Goal: Transaction & Acquisition: Purchase product/service

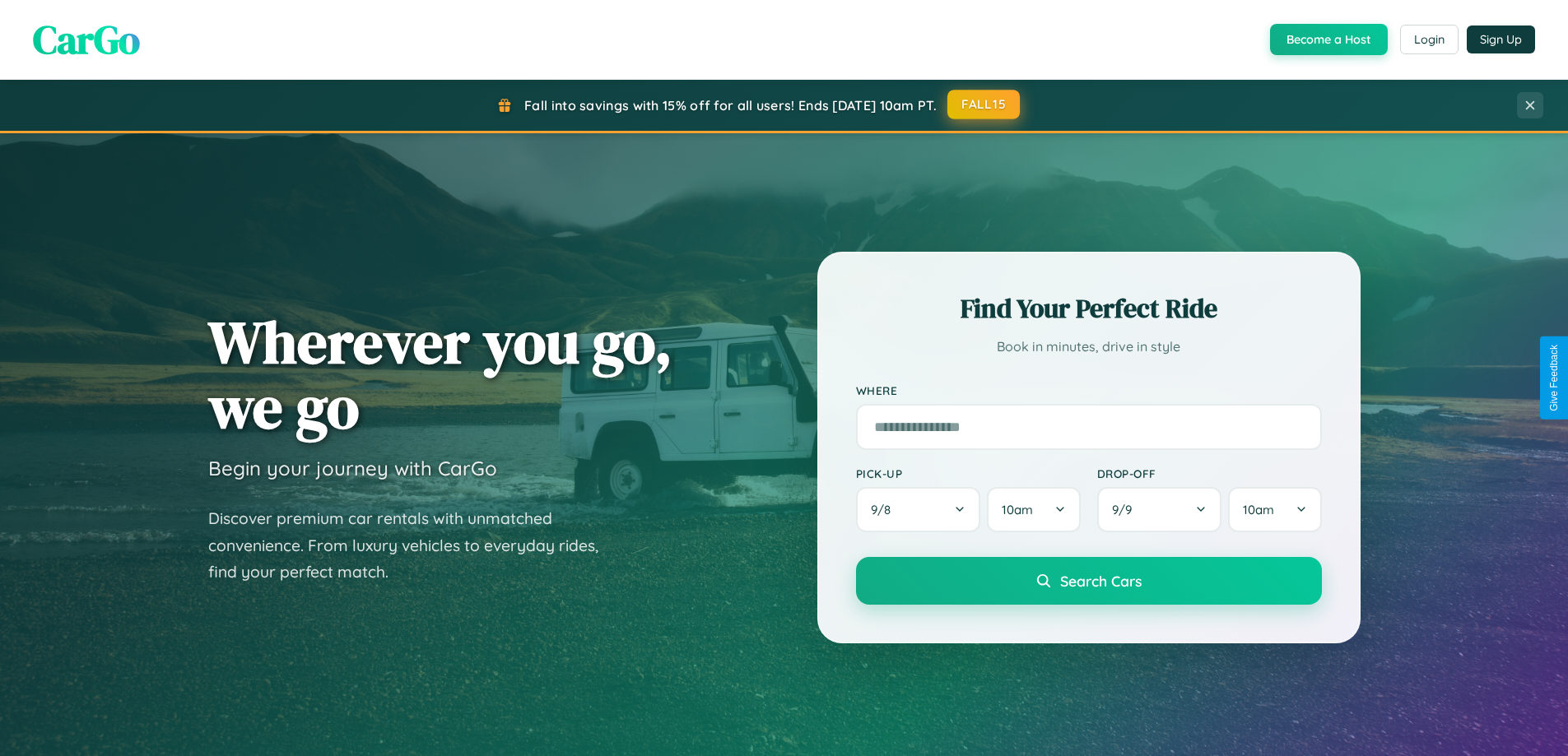
click at [984, 105] on button "FALL15" at bounding box center [983, 105] width 73 height 30
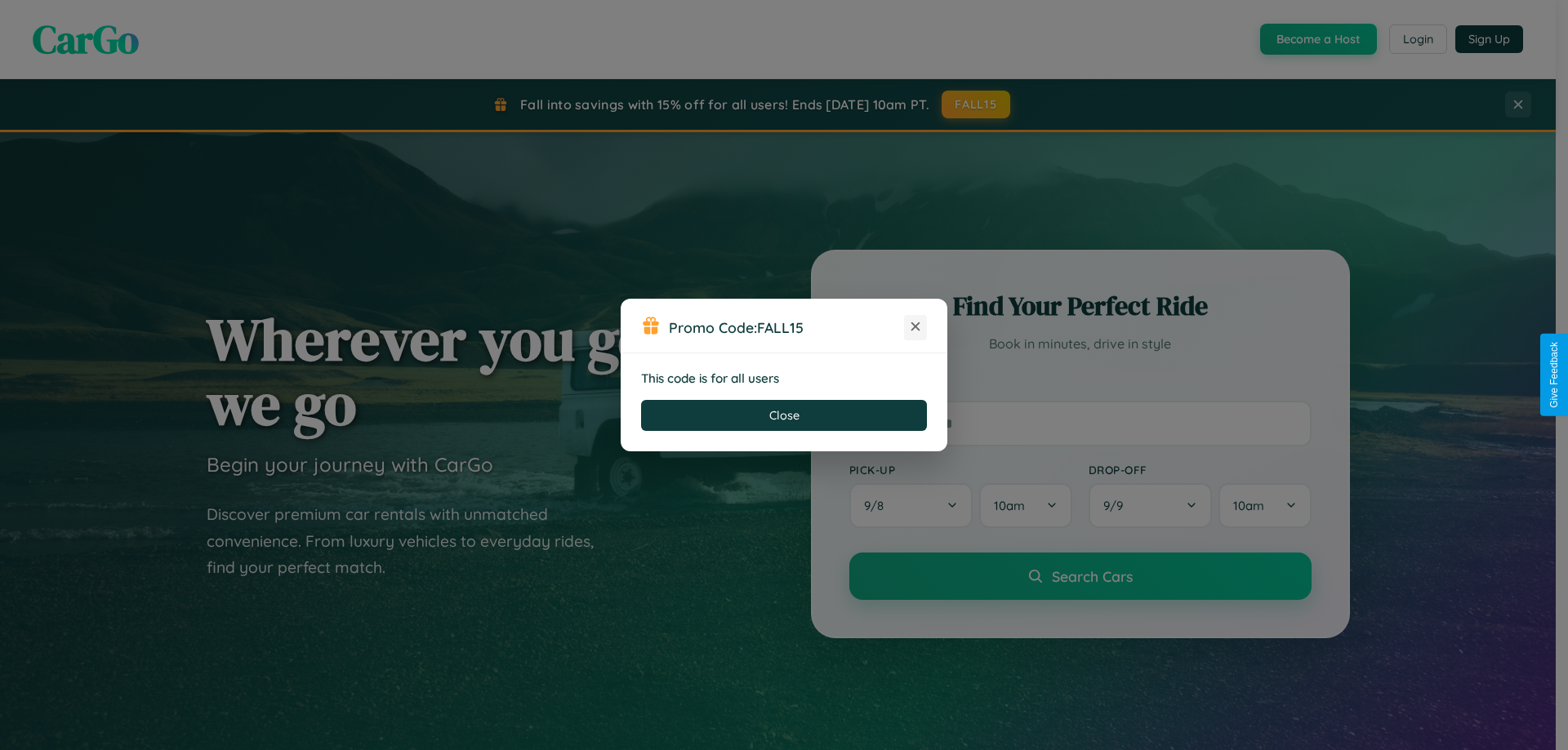
click at [916, 327] on icon at bounding box center [915, 326] width 16 height 16
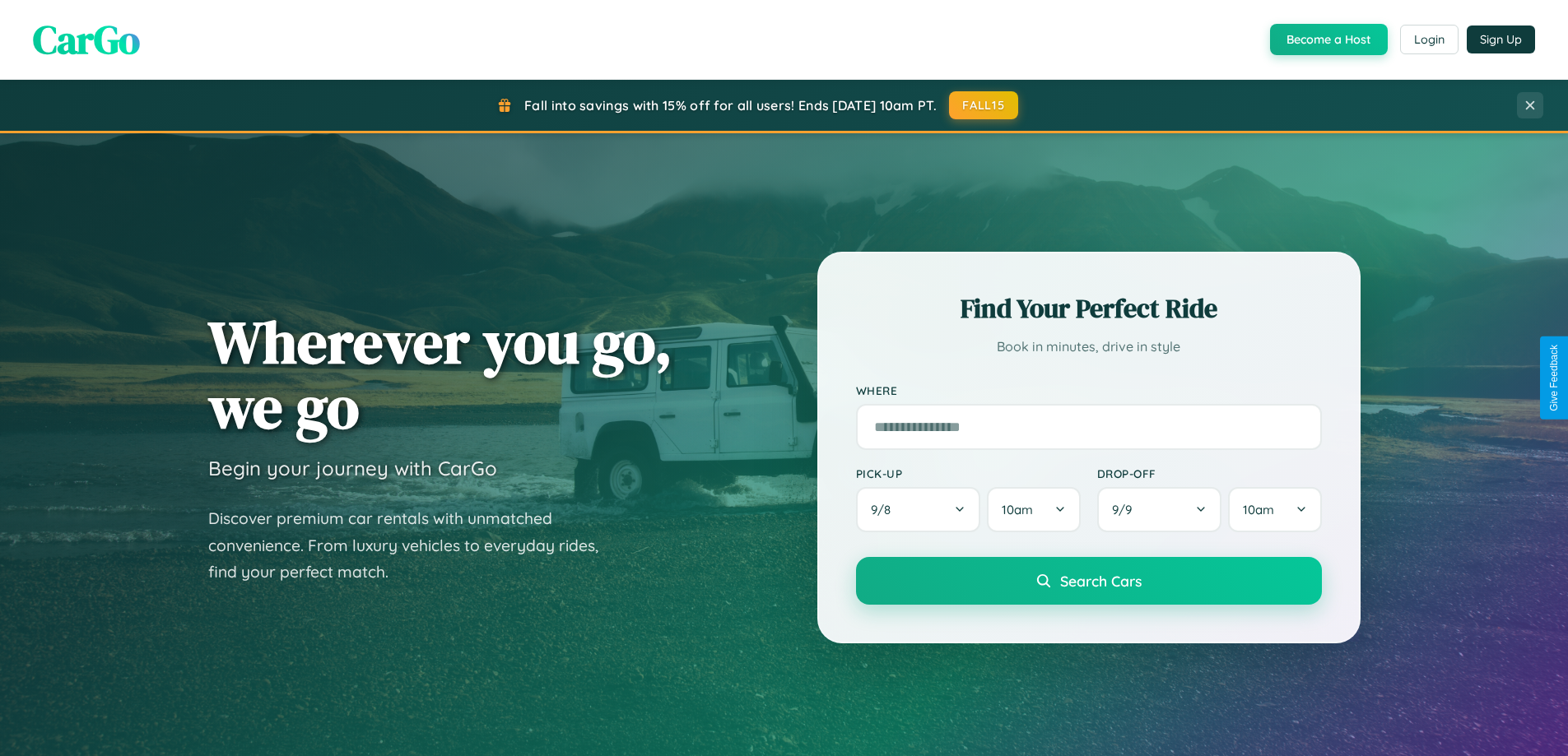
scroll to position [1133, 0]
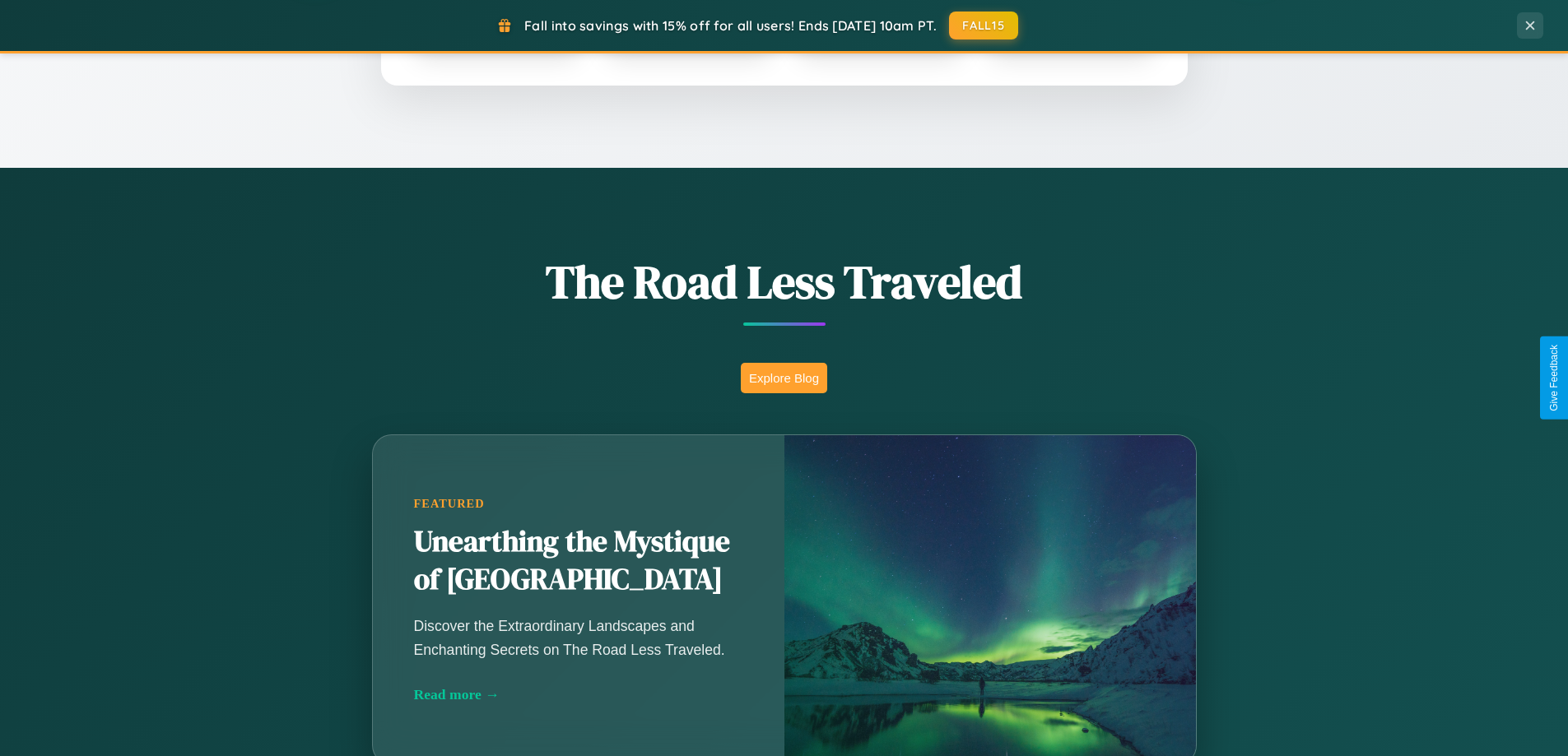
click at [783, 378] on button "Explore Blog" at bounding box center [784, 378] width 87 height 30
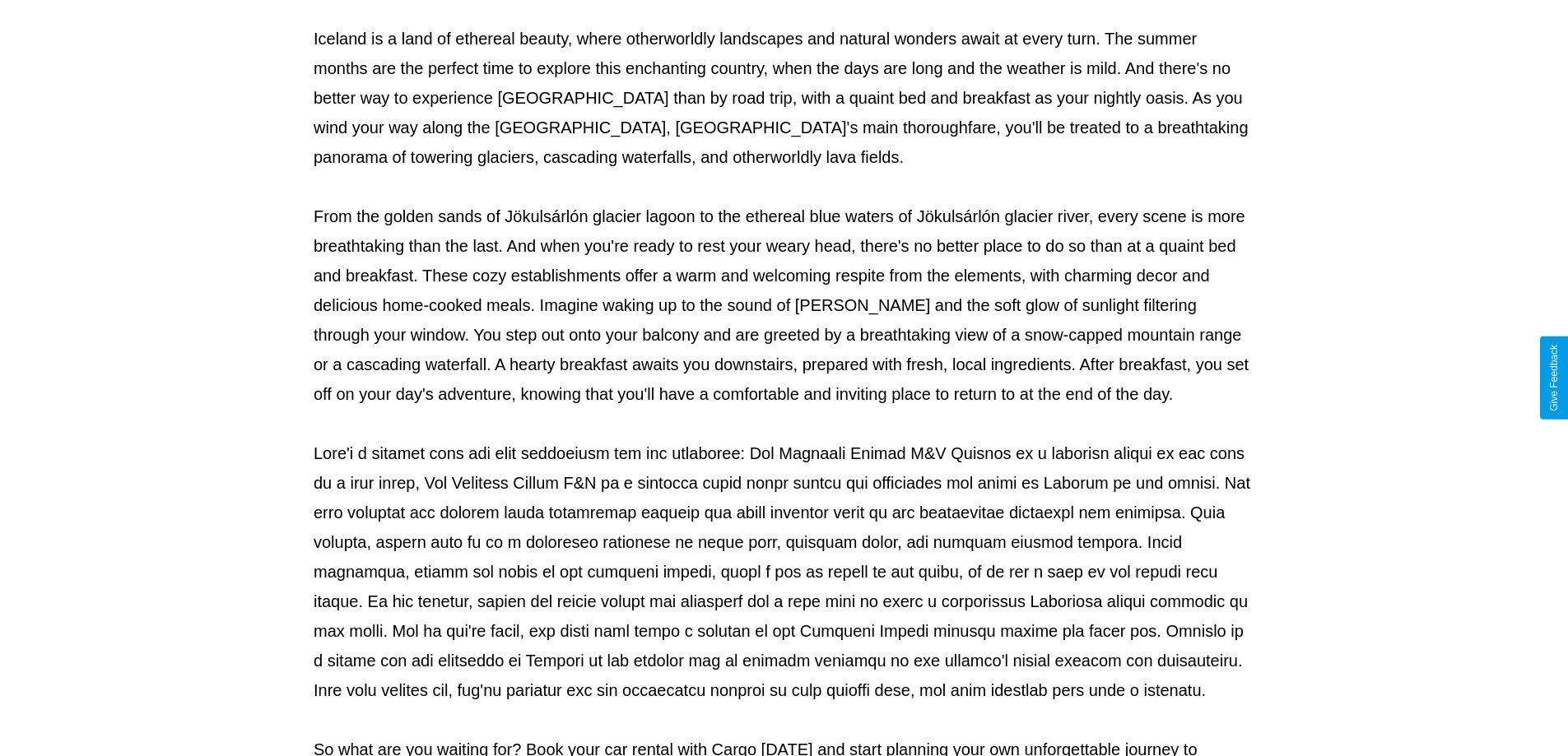
scroll to position [532, 0]
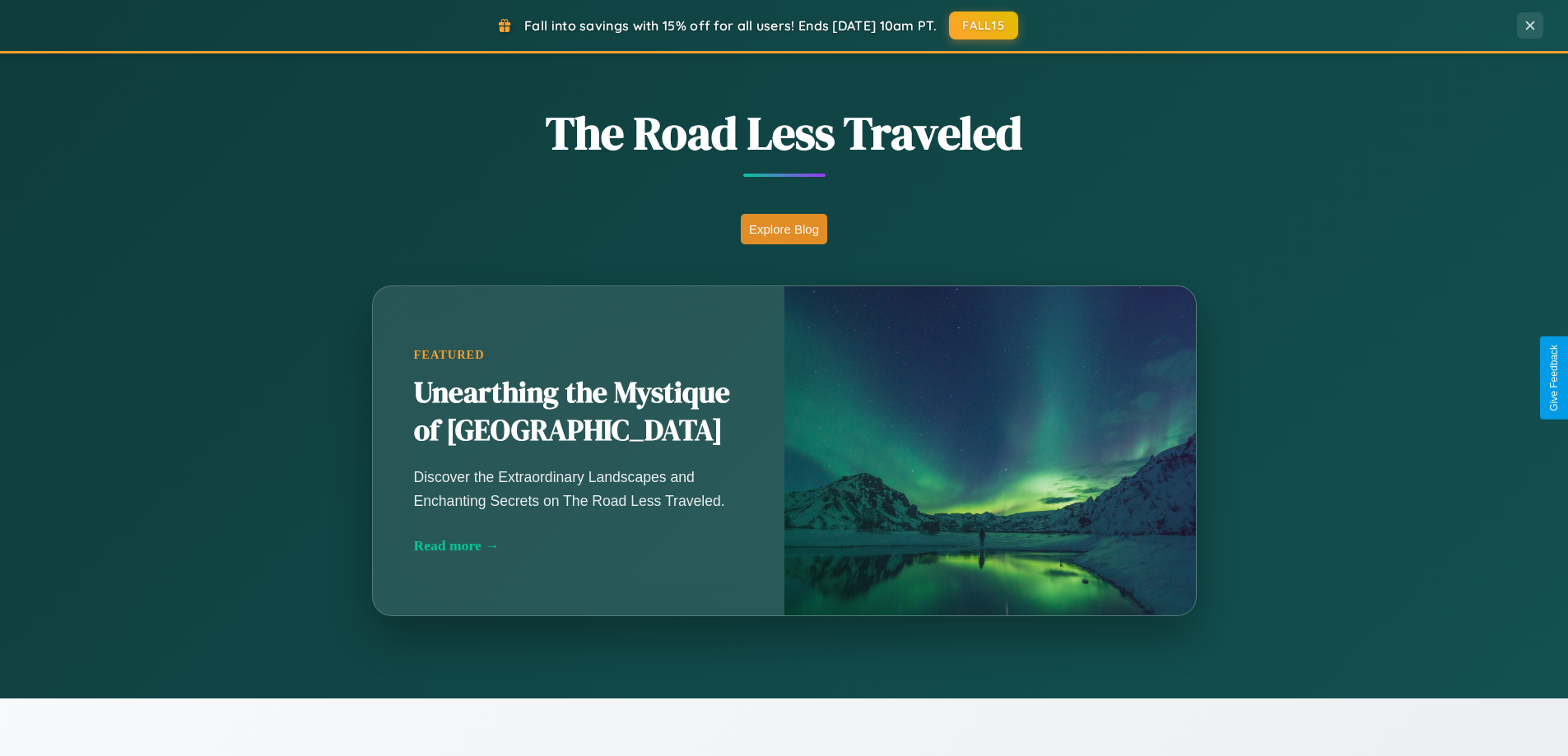
scroll to position [1133, 0]
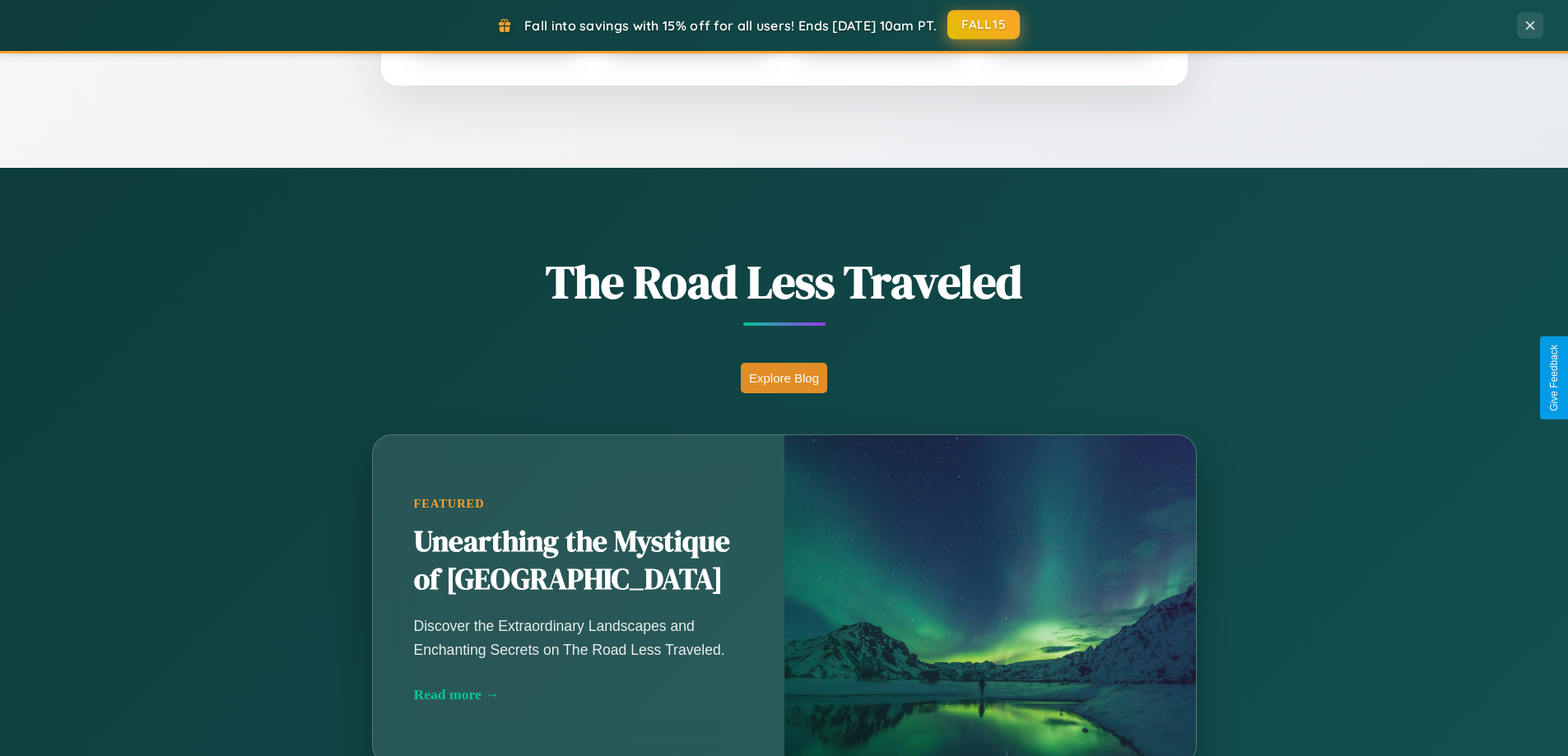
click at [984, 25] on button "FALL15" at bounding box center [983, 25] width 73 height 30
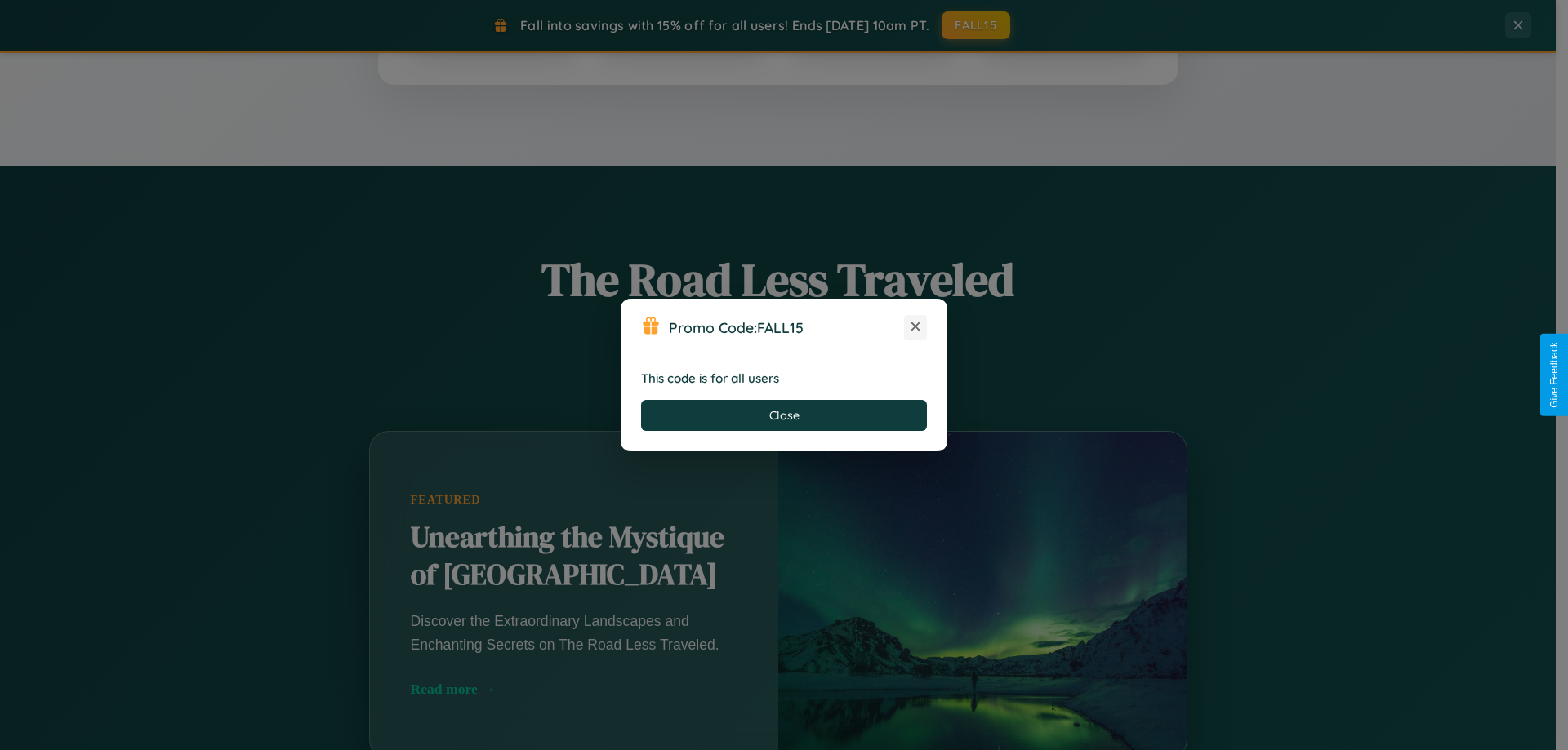
click at [916, 327] on icon at bounding box center [915, 326] width 16 height 16
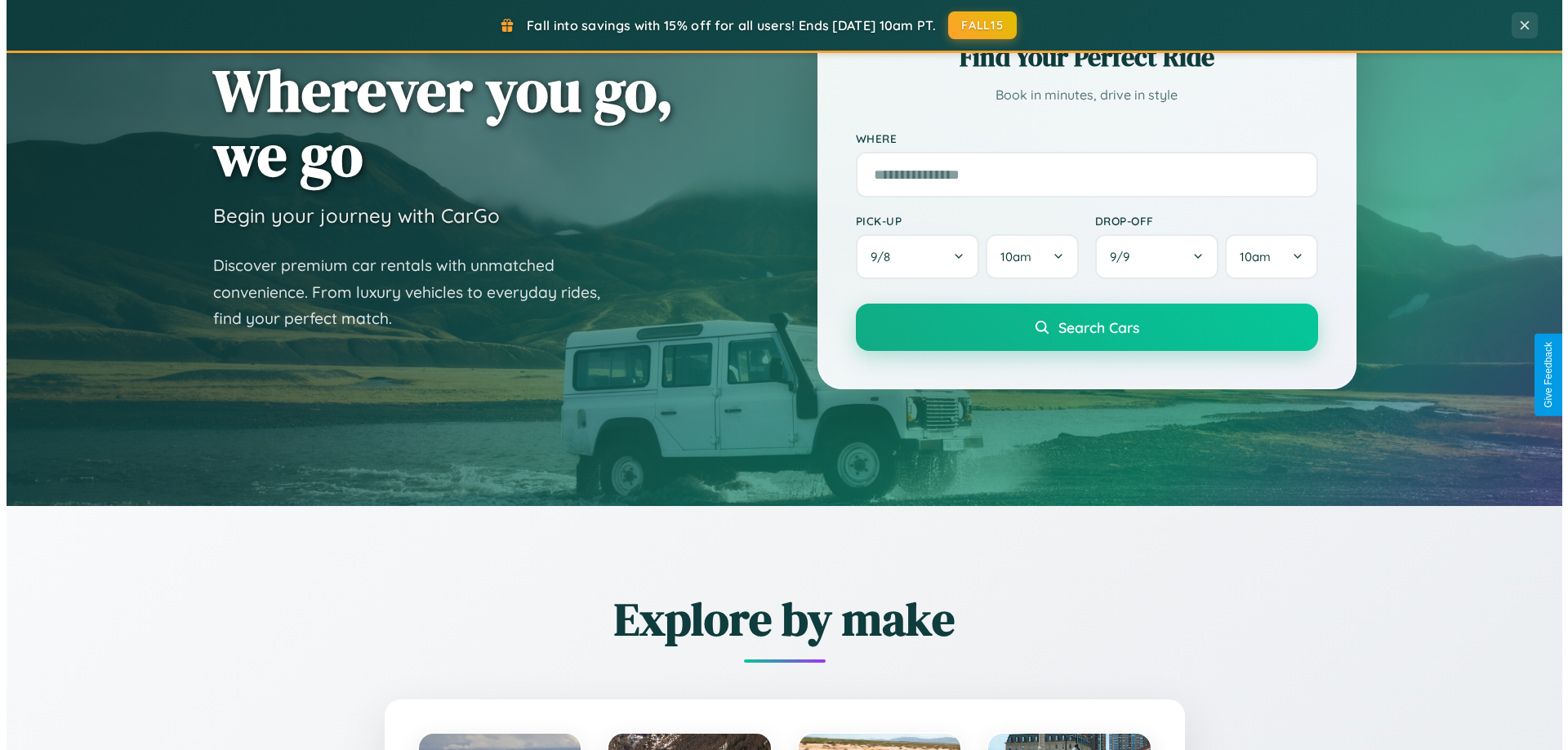
scroll to position [0, 0]
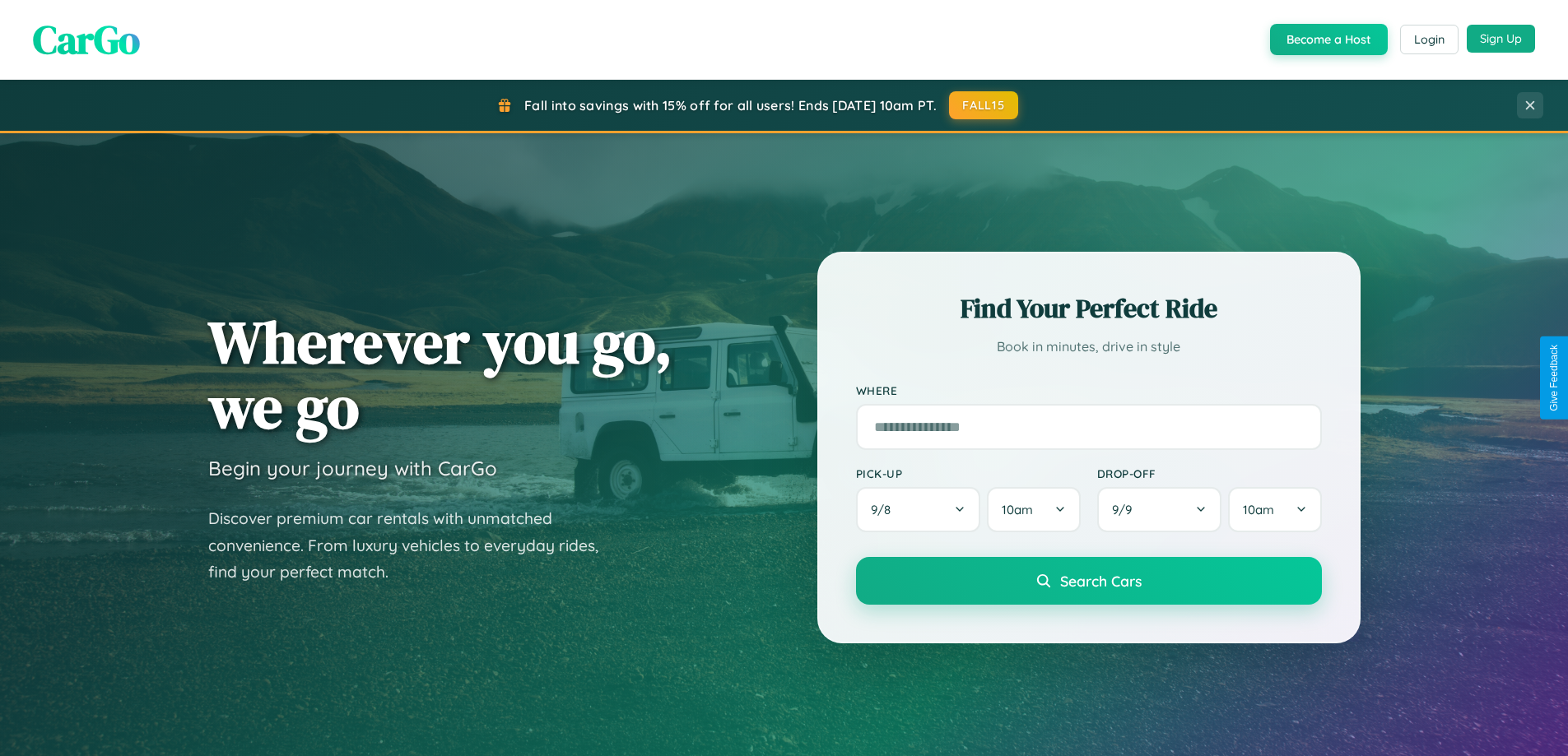
click at [1500, 39] on button "Sign Up" at bounding box center [1500, 39] width 68 height 28
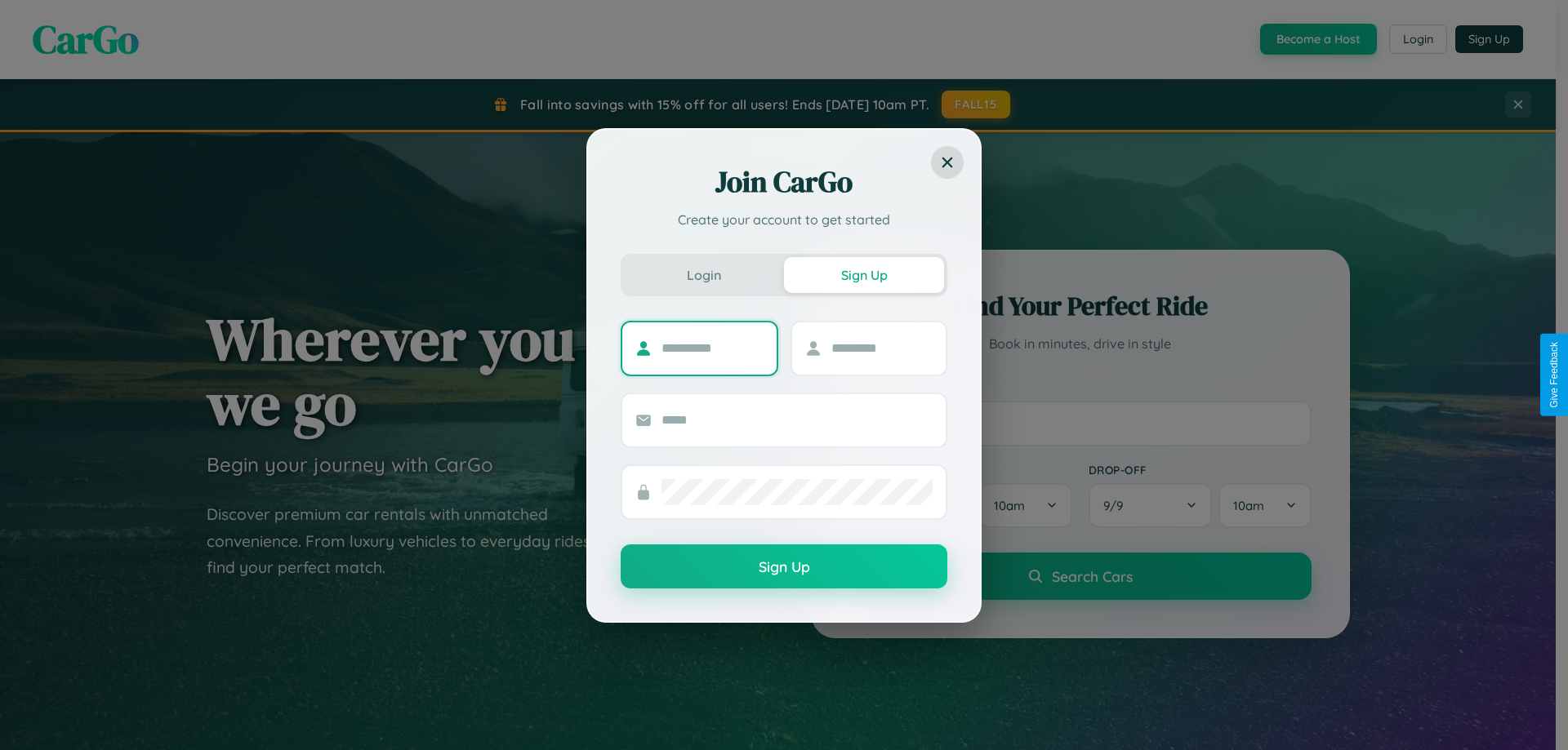
click at [713, 348] on input "text" at bounding box center [712, 349] width 102 height 26
type input "*******"
click at [881, 348] on input "text" at bounding box center [882, 349] width 102 height 26
type input "*****"
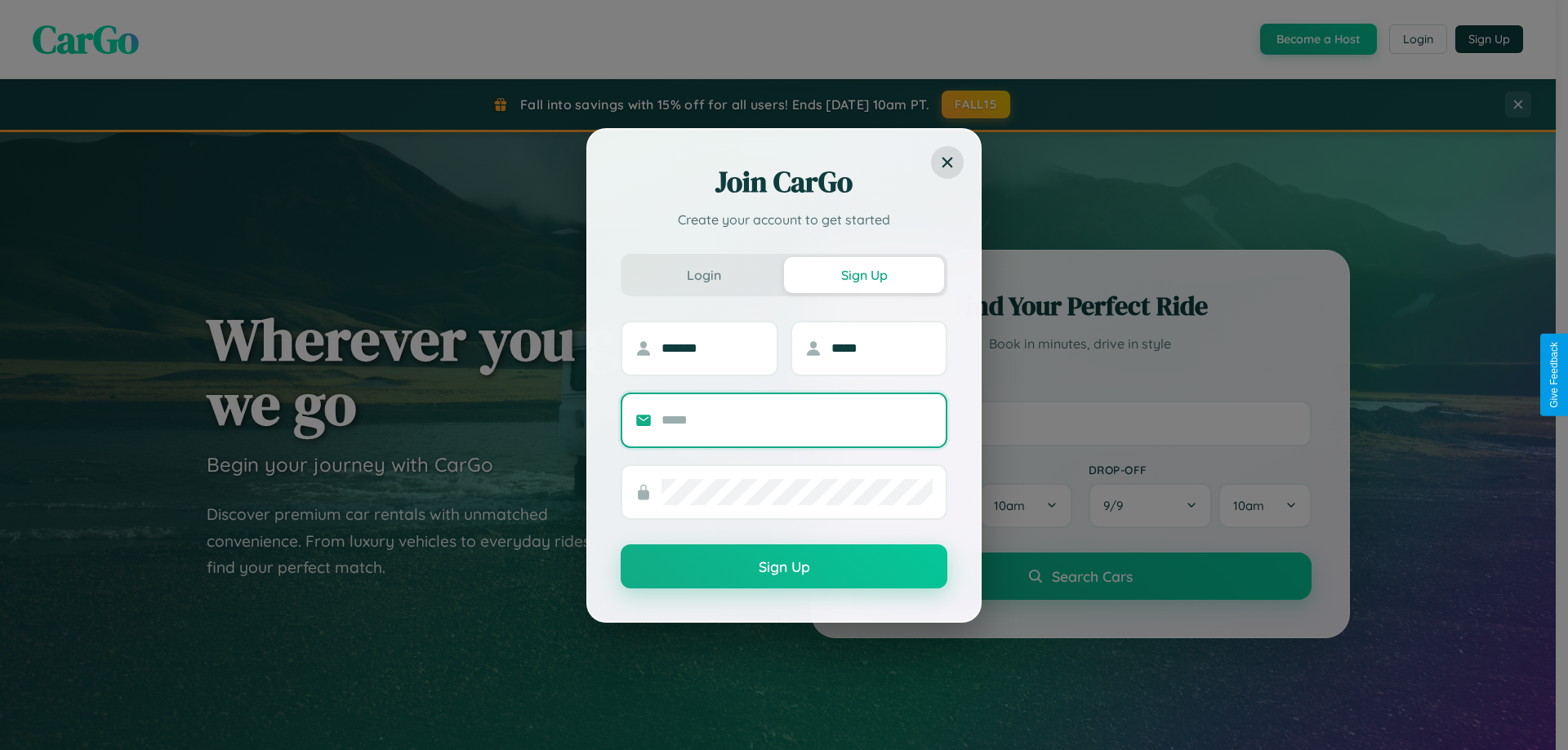
click at [797, 420] on input "text" at bounding box center [797, 420] width 272 height 26
type input "**********"
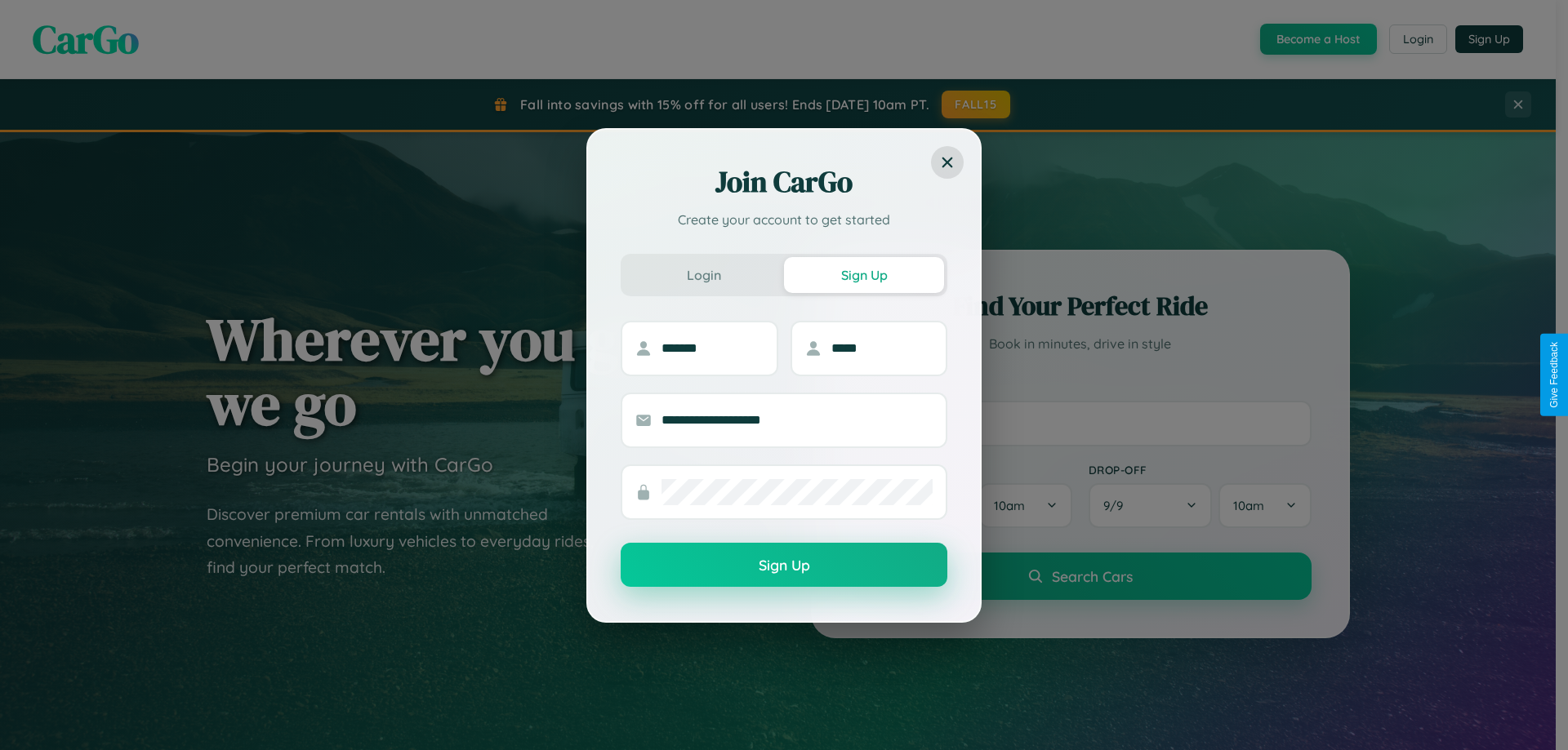
click at [784, 566] on button "Sign Up" at bounding box center [784, 565] width 327 height 44
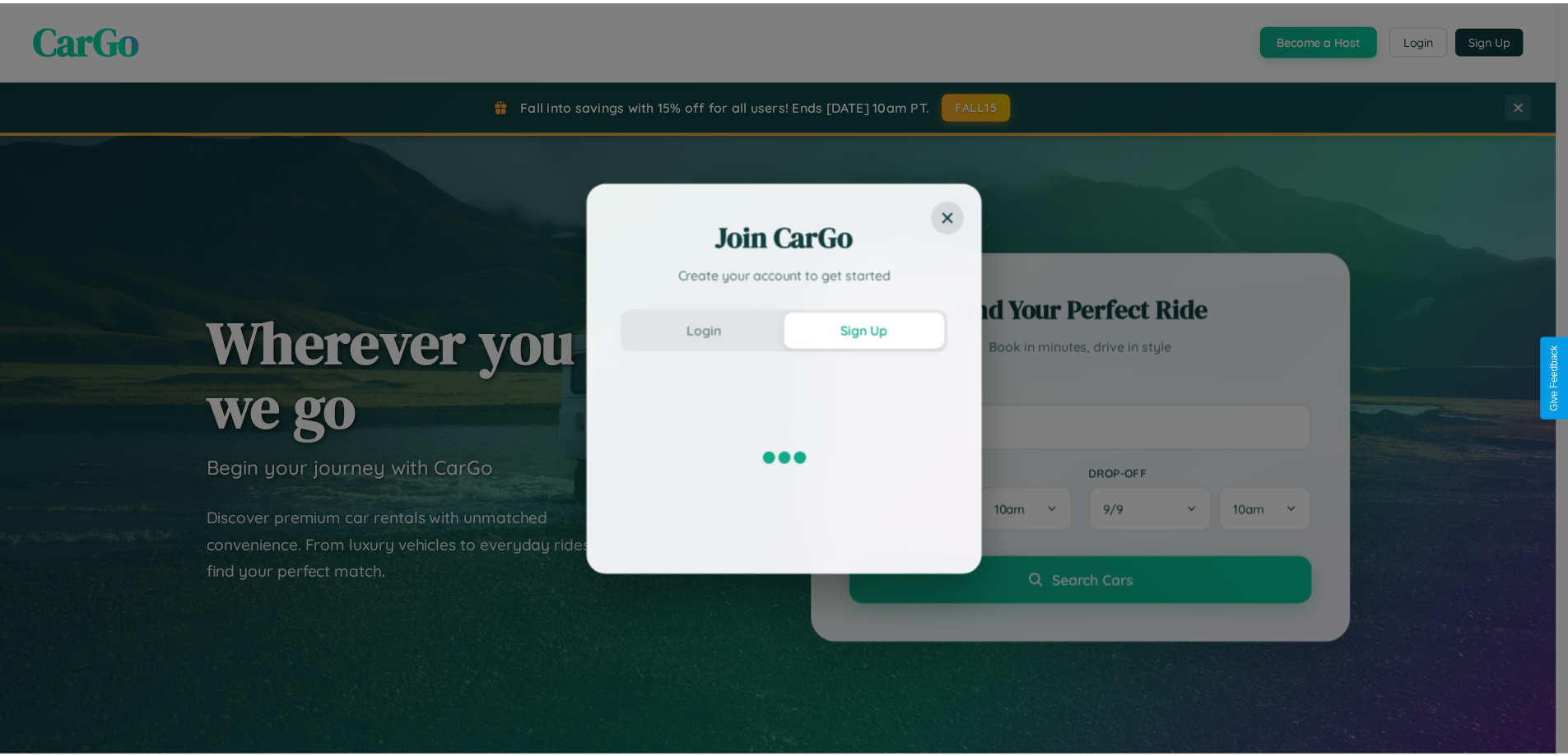
scroll to position [49, 0]
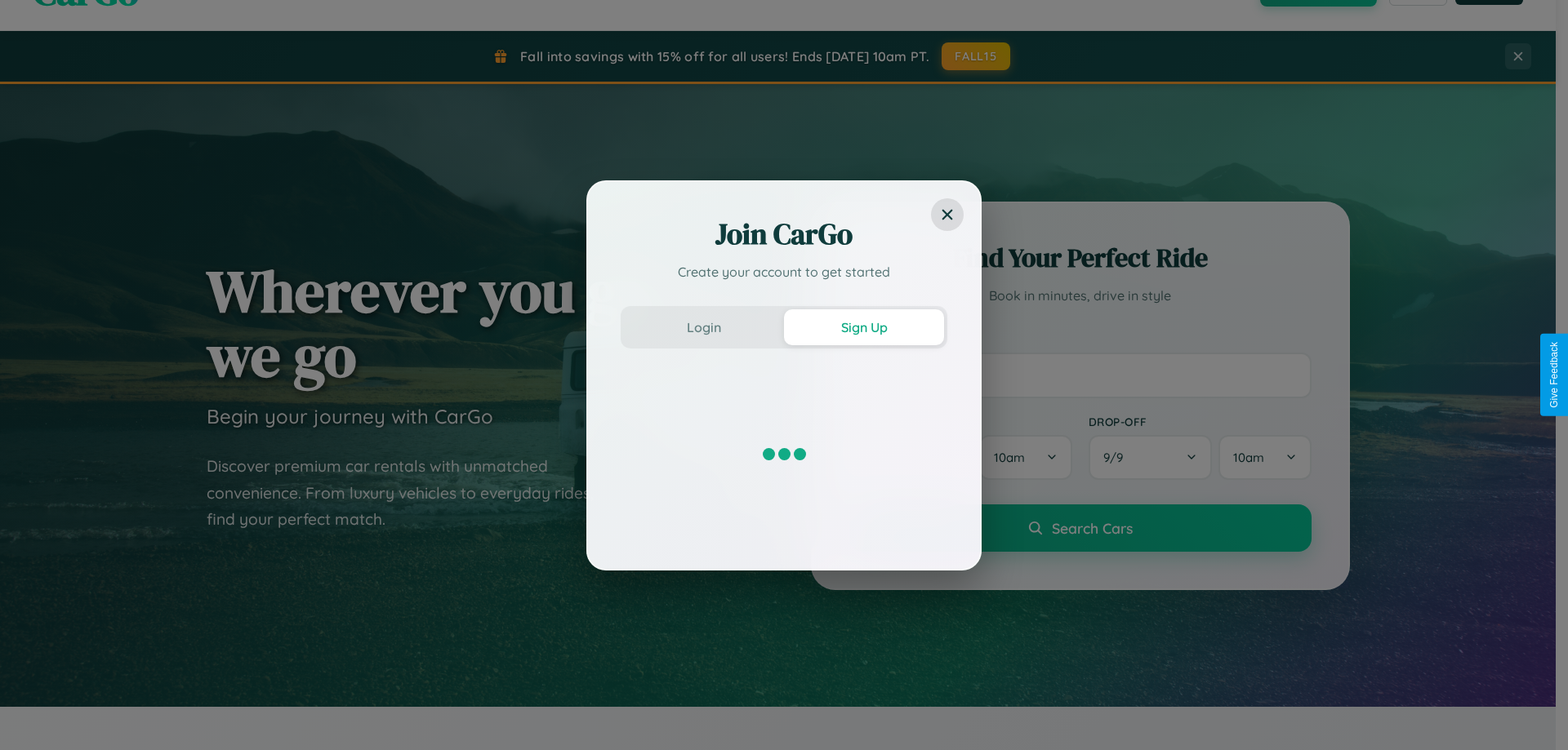
click at [1079, 375] on div "Join CarGo Create your account to get started Login Sign Up" at bounding box center [784, 375] width 1568 height 750
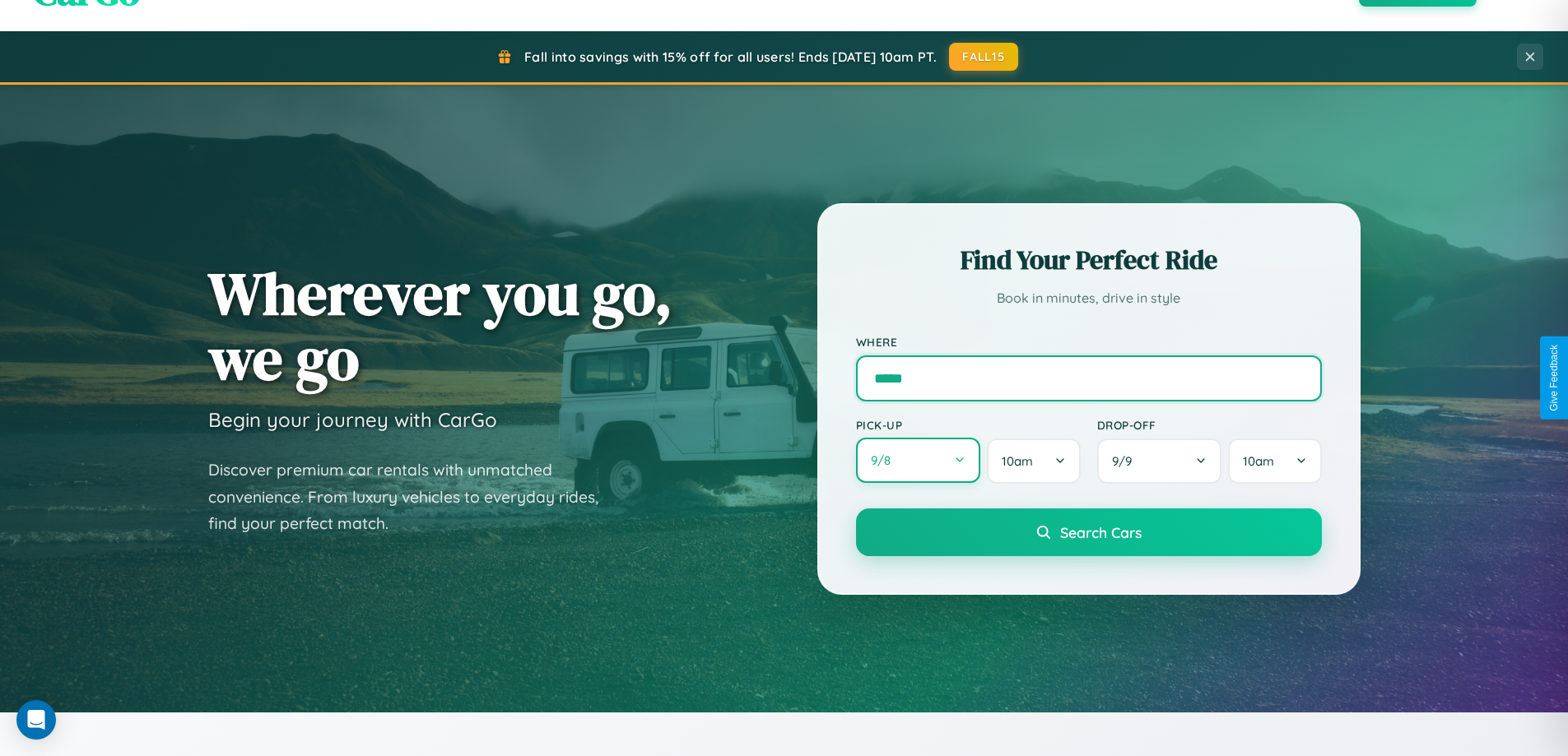
type input "*****"
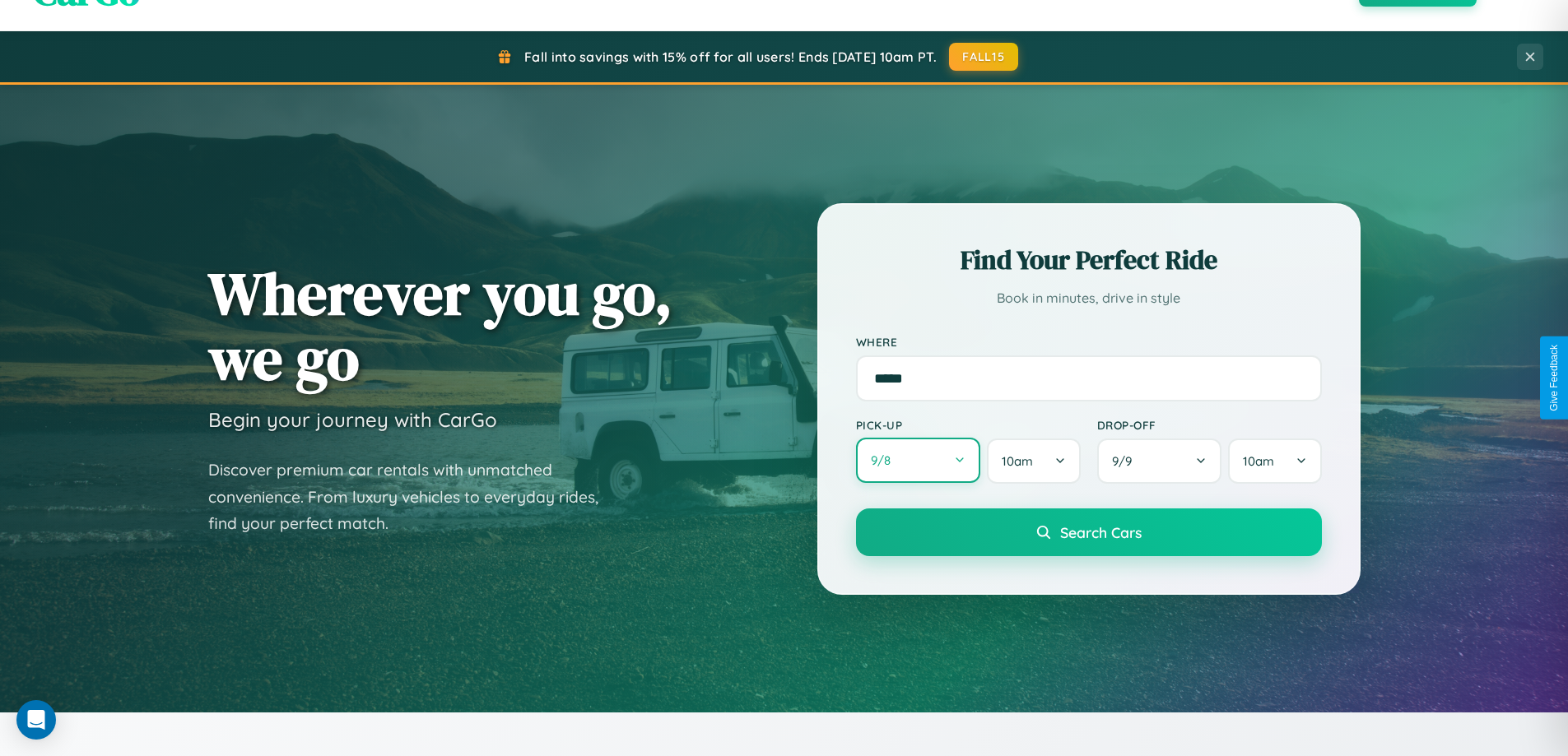
click at [918, 460] on button "9 / 8" at bounding box center [918, 459] width 125 height 45
select select "*"
select select "****"
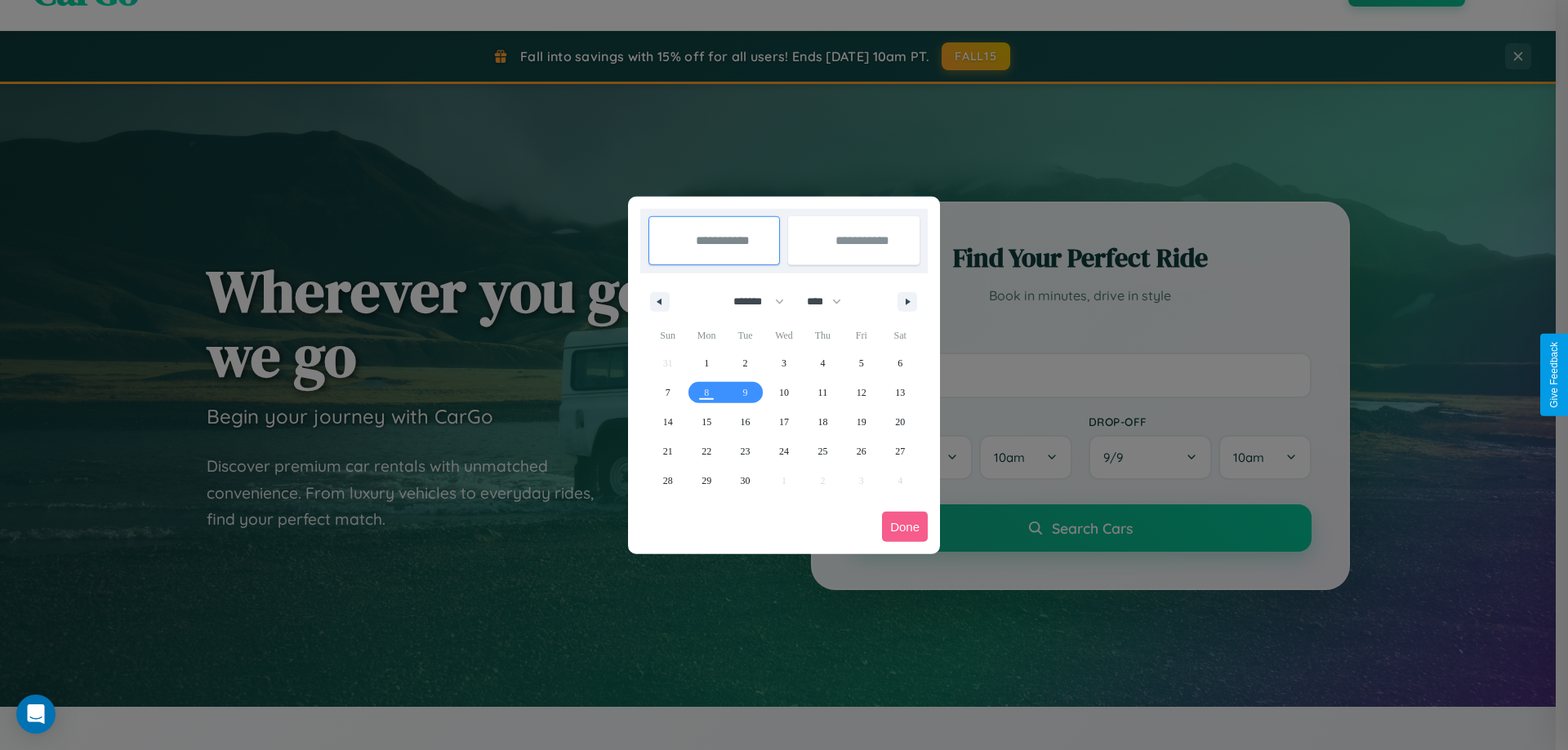
click at [751, 301] on select "******* ******** ***** ***** *** **** **** ****** ********* ******* ******** **…" at bounding box center [756, 301] width 69 height 27
select select "*"
drag, startPoint x: 832, startPoint y: 301, endPoint x: 784, endPoint y: 327, distance: 54.6
click at [832, 301] on select "**** **** **** **** **** **** **** **** **** **** **** **** **** **** **** ****…" at bounding box center [823, 301] width 49 height 27
select select "****"
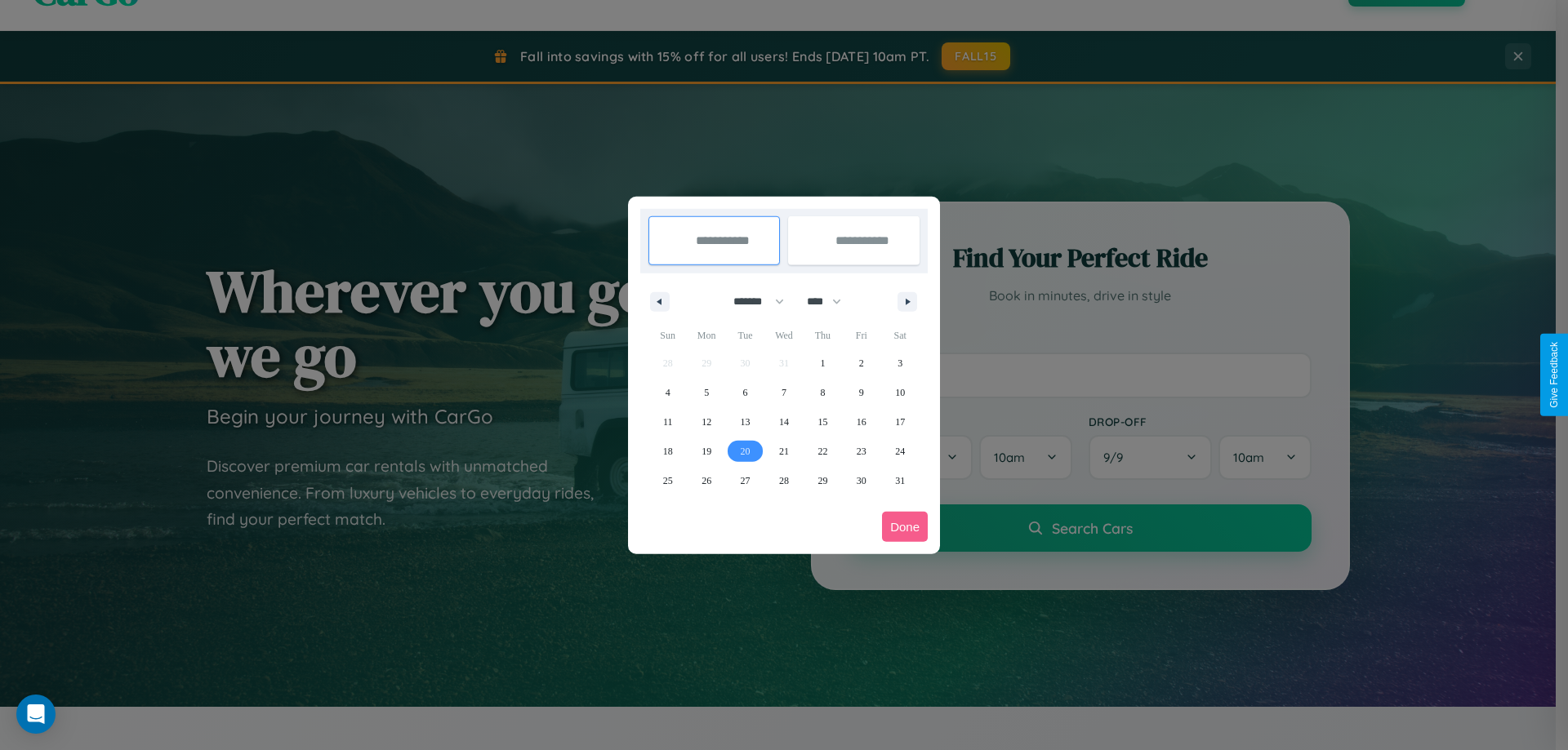
click at [744, 451] on span "20" at bounding box center [745, 452] width 10 height 30
type input "**********"
click at [823, 451] on span "22" at bounding box center [823, 452] width 10 height 30
type input "**********"
click at [905, 526] on button "Done" at bounding box center [905, 527] width 46 height 30
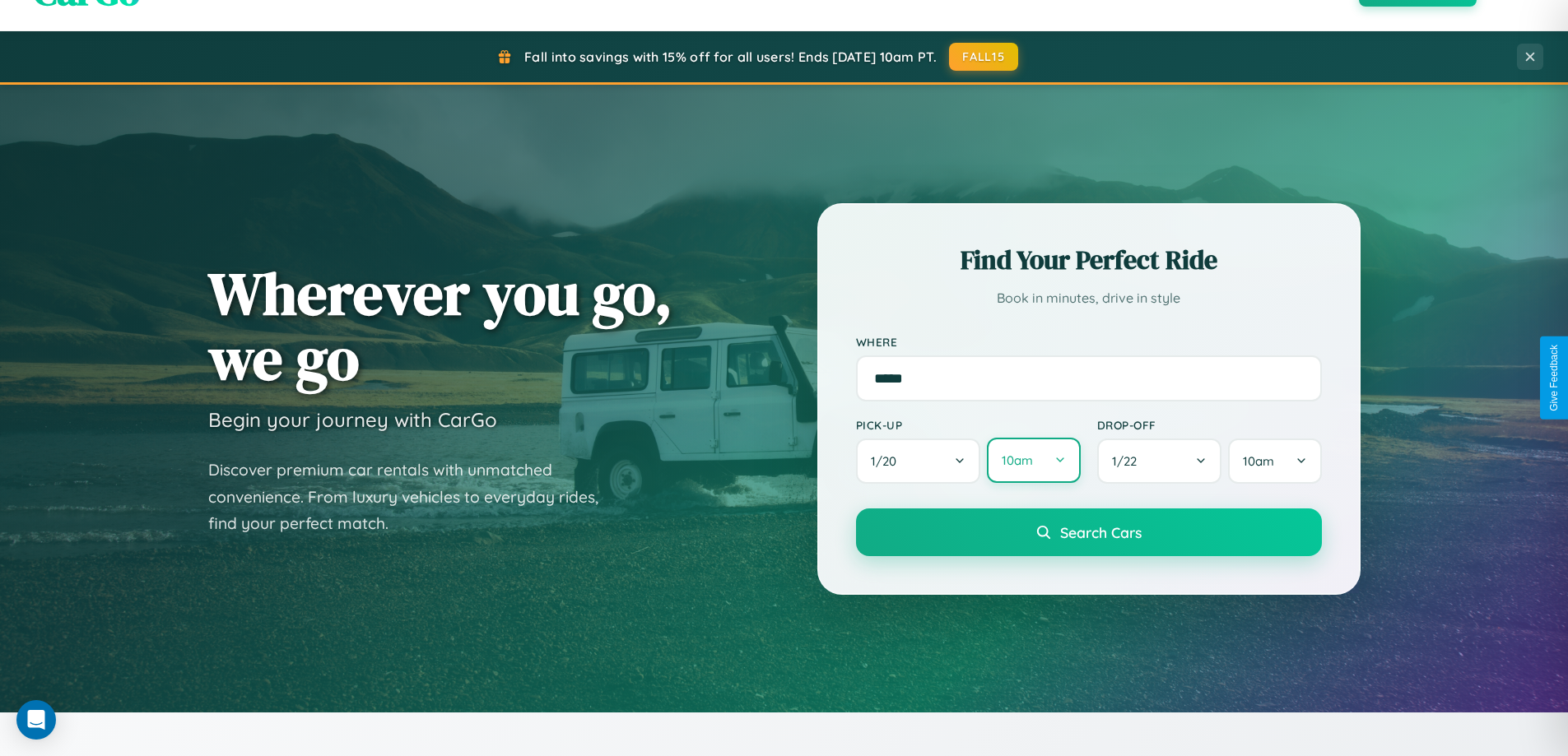
click at [1033, 460] on button "10am" at bounding box center [1033, 459] width 93 height 45
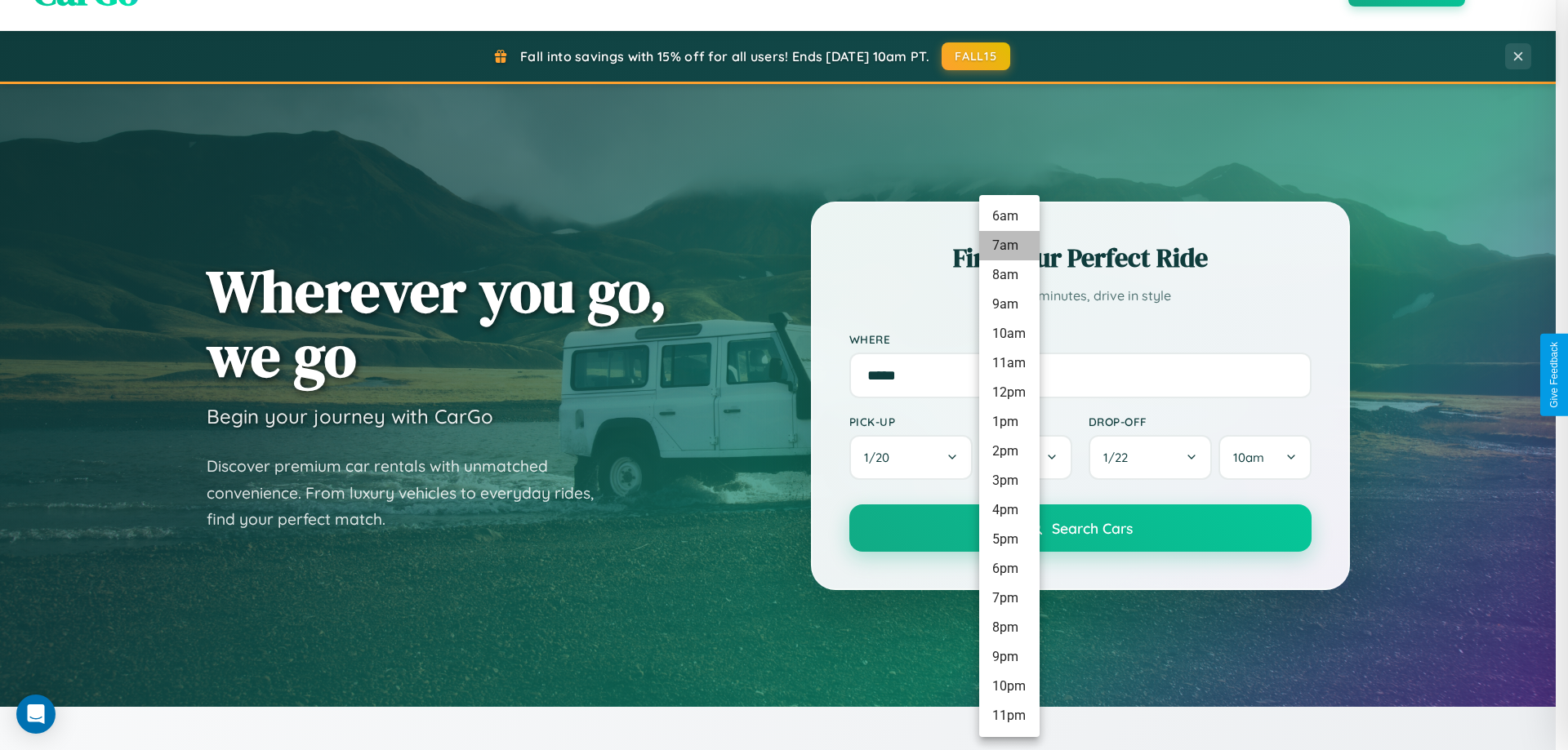
click at [1009, 246] on li "7am" at bounding box center [1009, 246] width 60 height 30
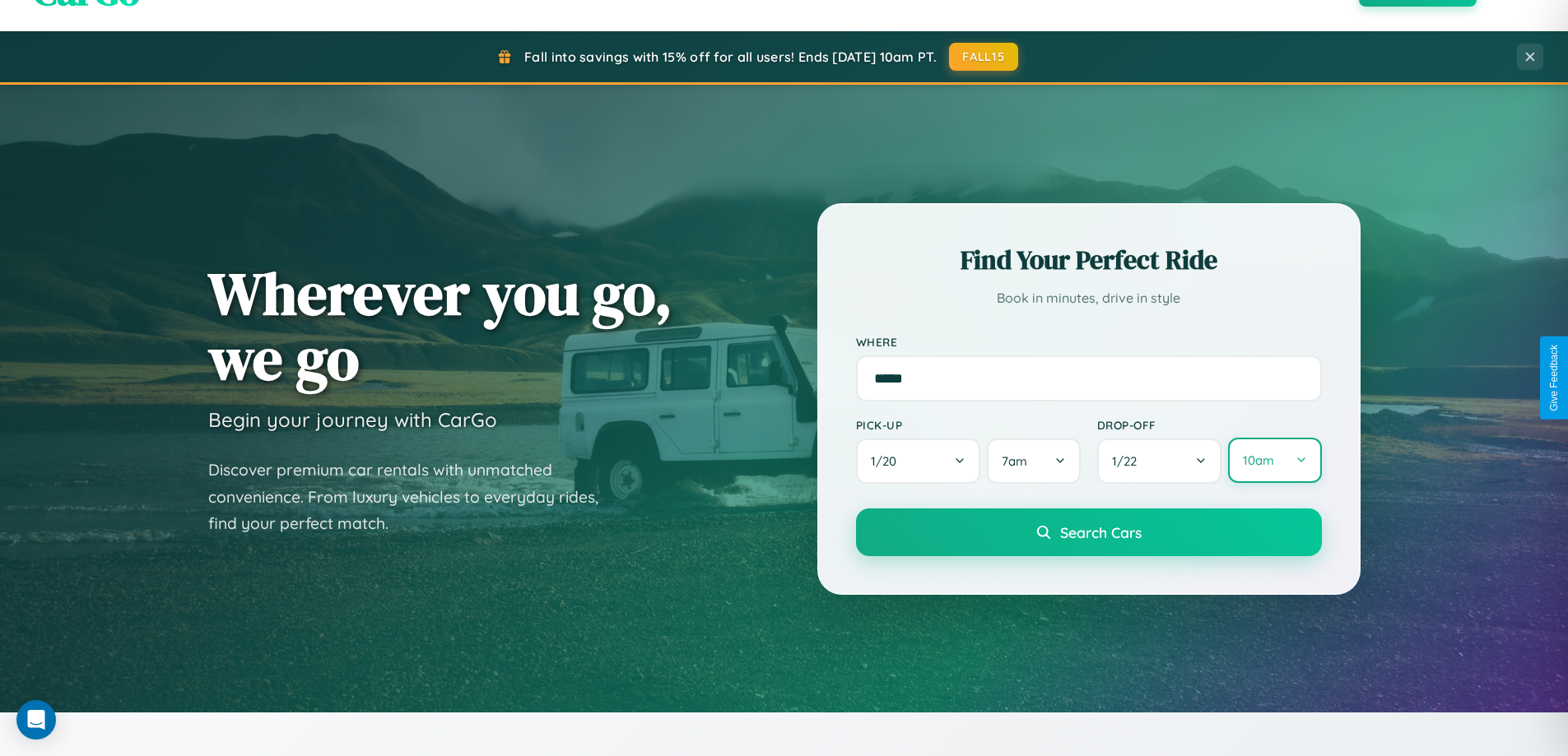
click at [1274, 460] on button "10am" at bounding box center [1273, 459] width 93 height 45
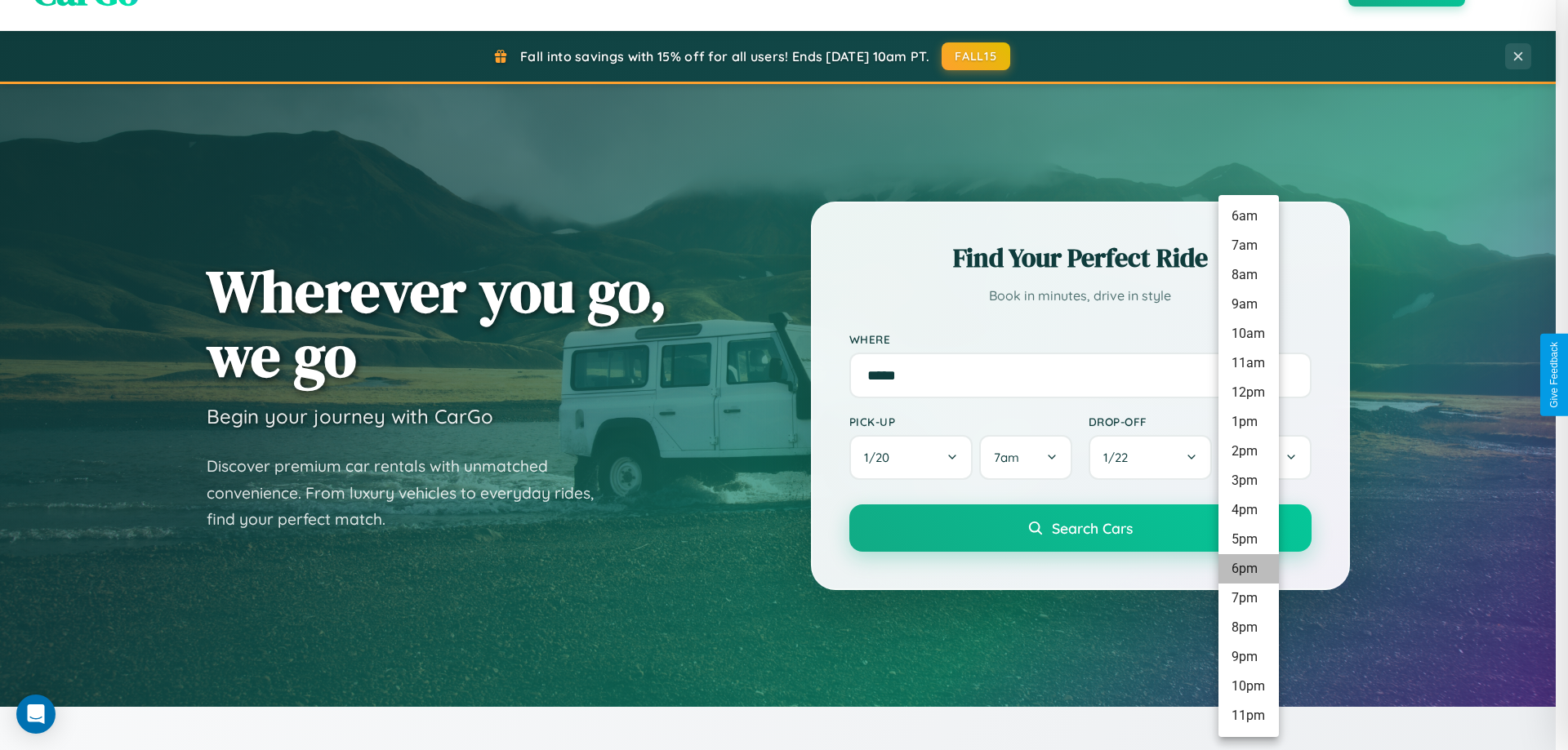
click at [1248, 569] on li "6pm" at bounding box center [1248, 569] width 60 height 30
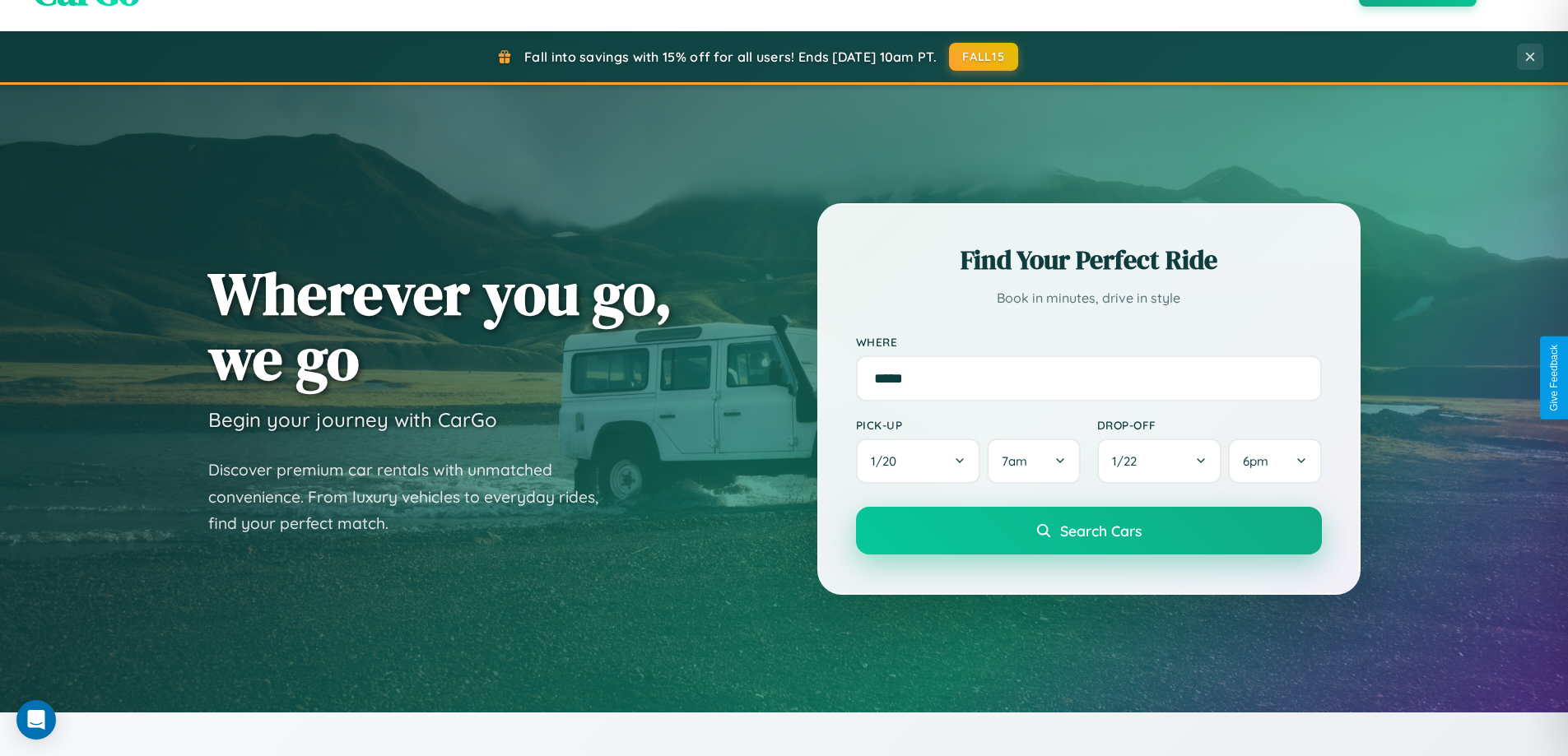
click at [1088, 532] on span "Search Cars" at bounding box center [1101, 530] width 82 height 18
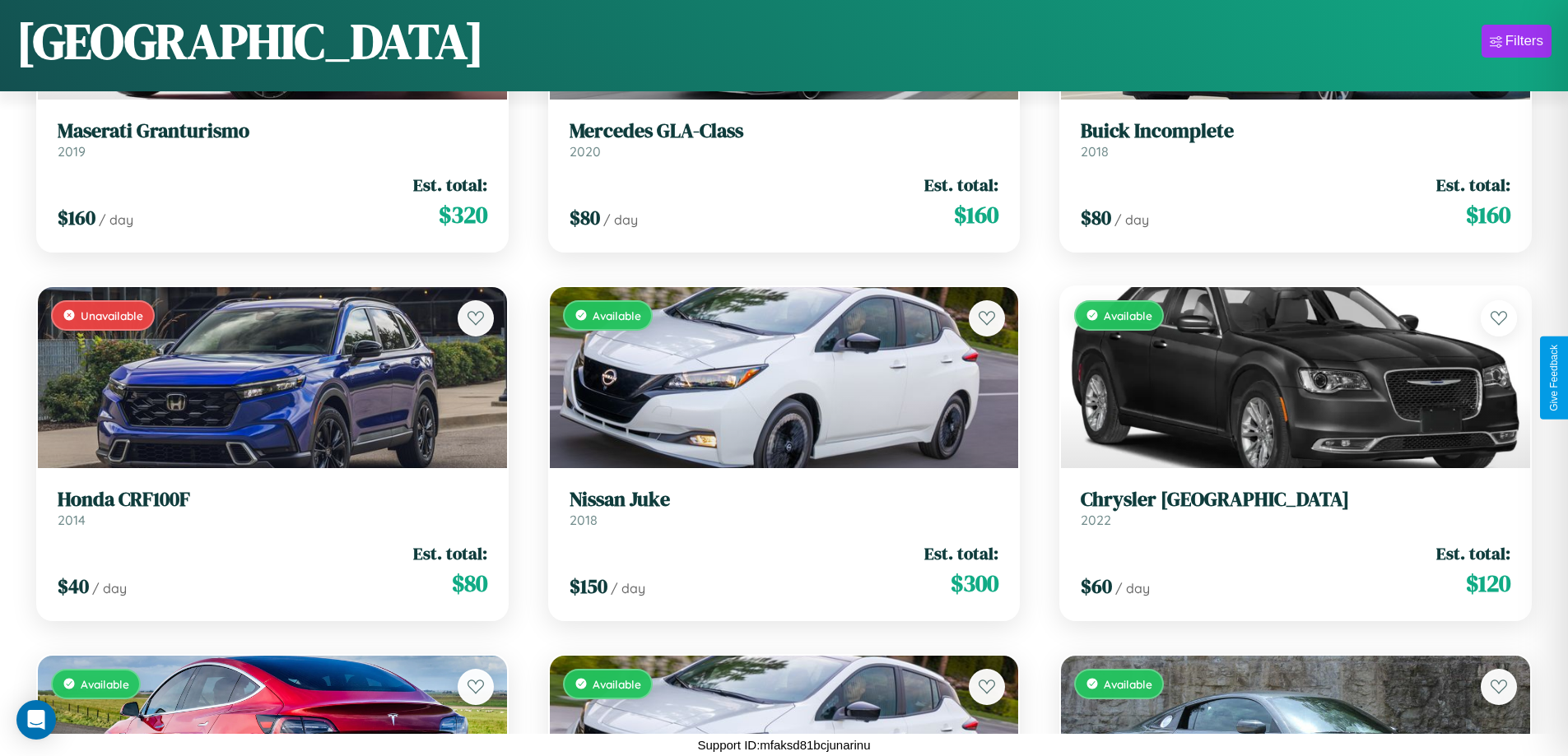
scroll to position [9812, 0]
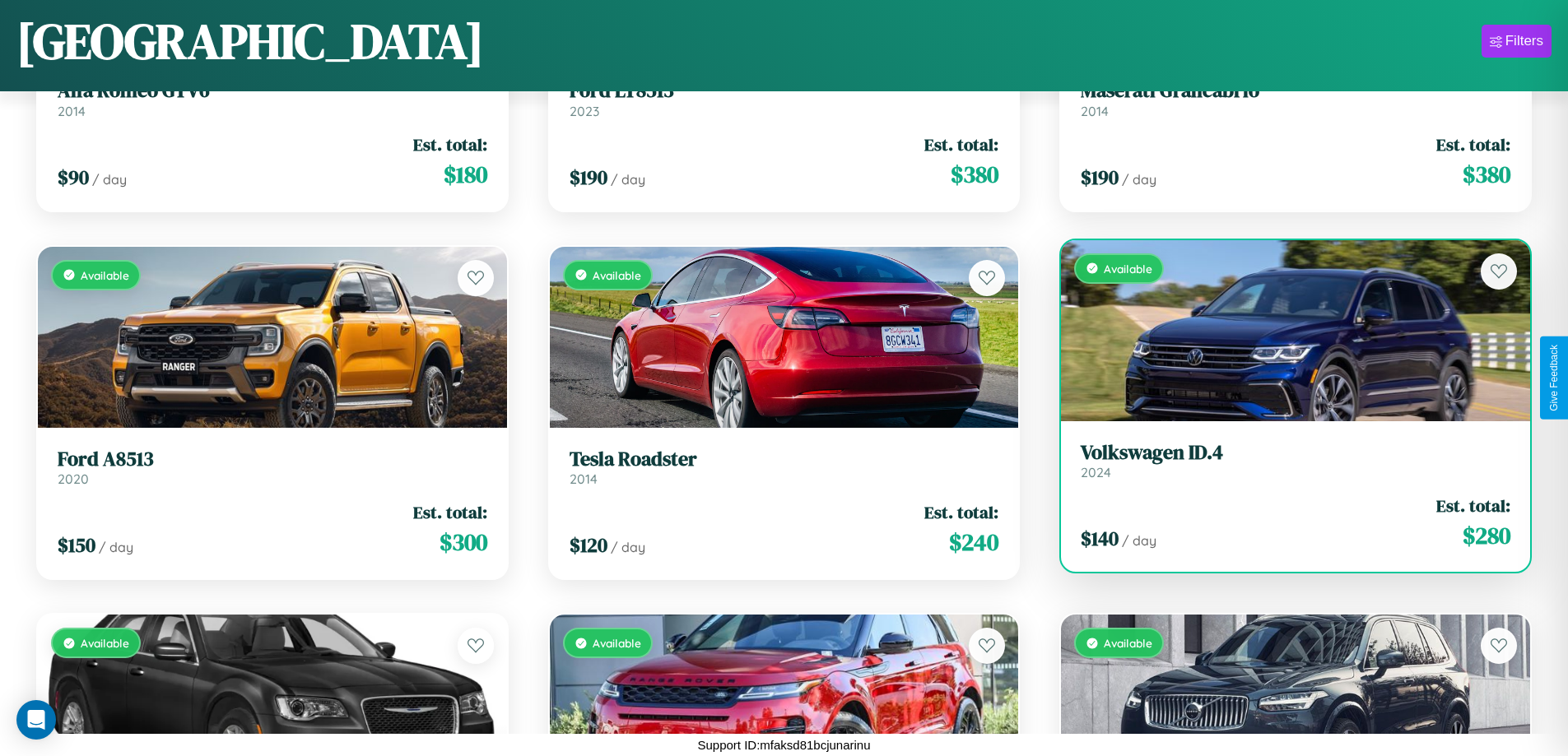
click at [1284, 460] on h3 "Volkswagen ID.4" at bounding box center [1295, 453] width 429 height 24
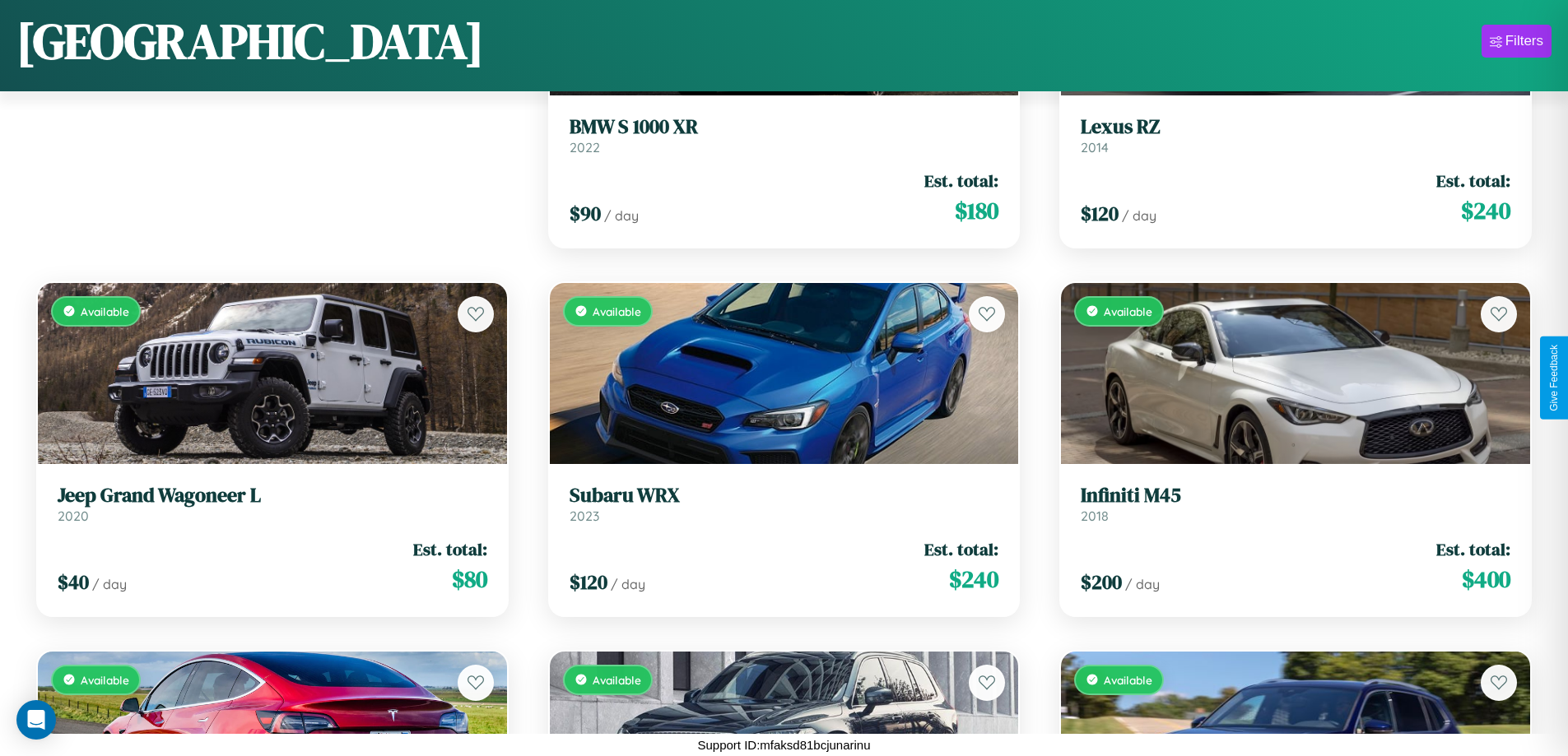
scroll to position [2073, 0]
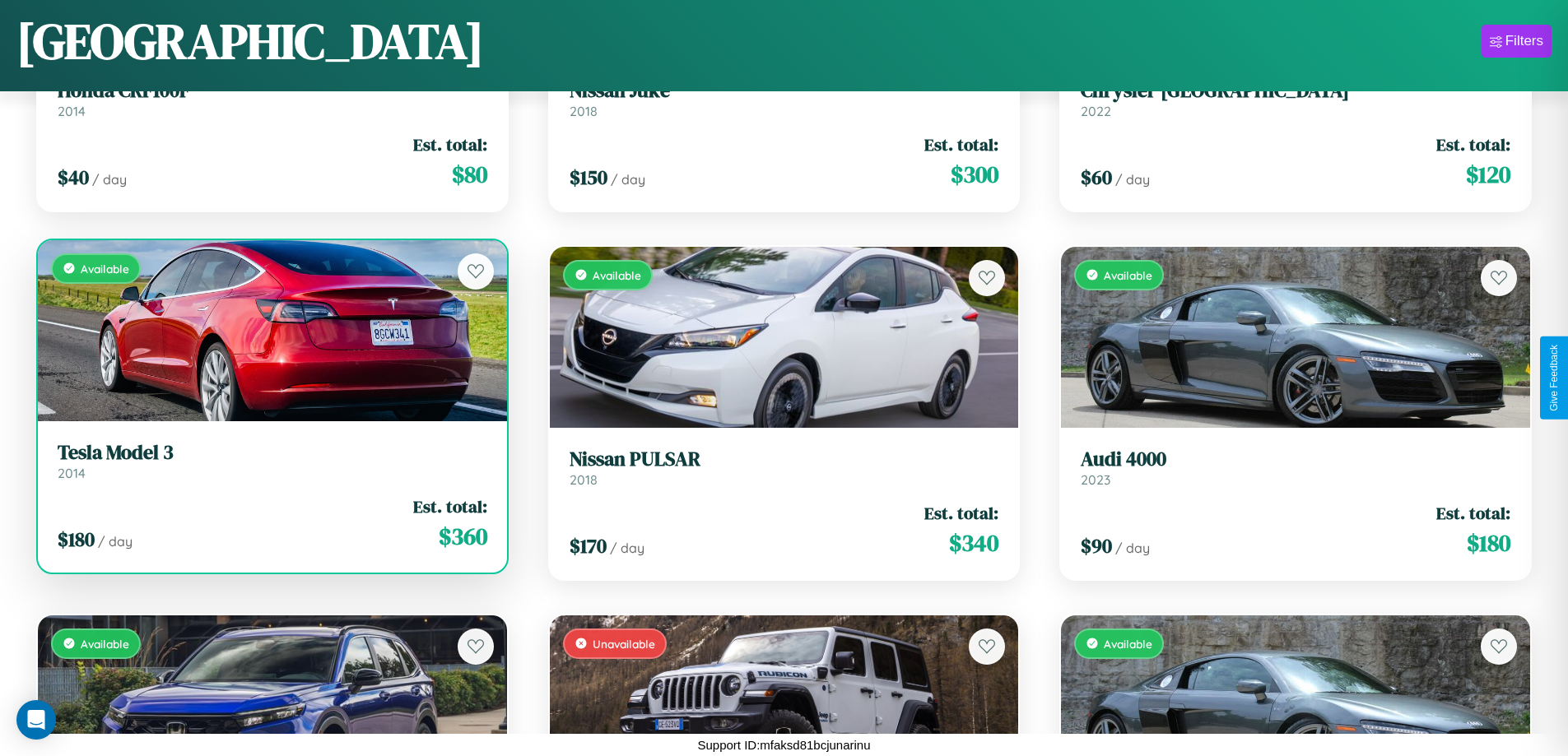
click at [270, 465] on link "Tesla Model 3 2014" at bounding box center [273, 461] width 429 height 40
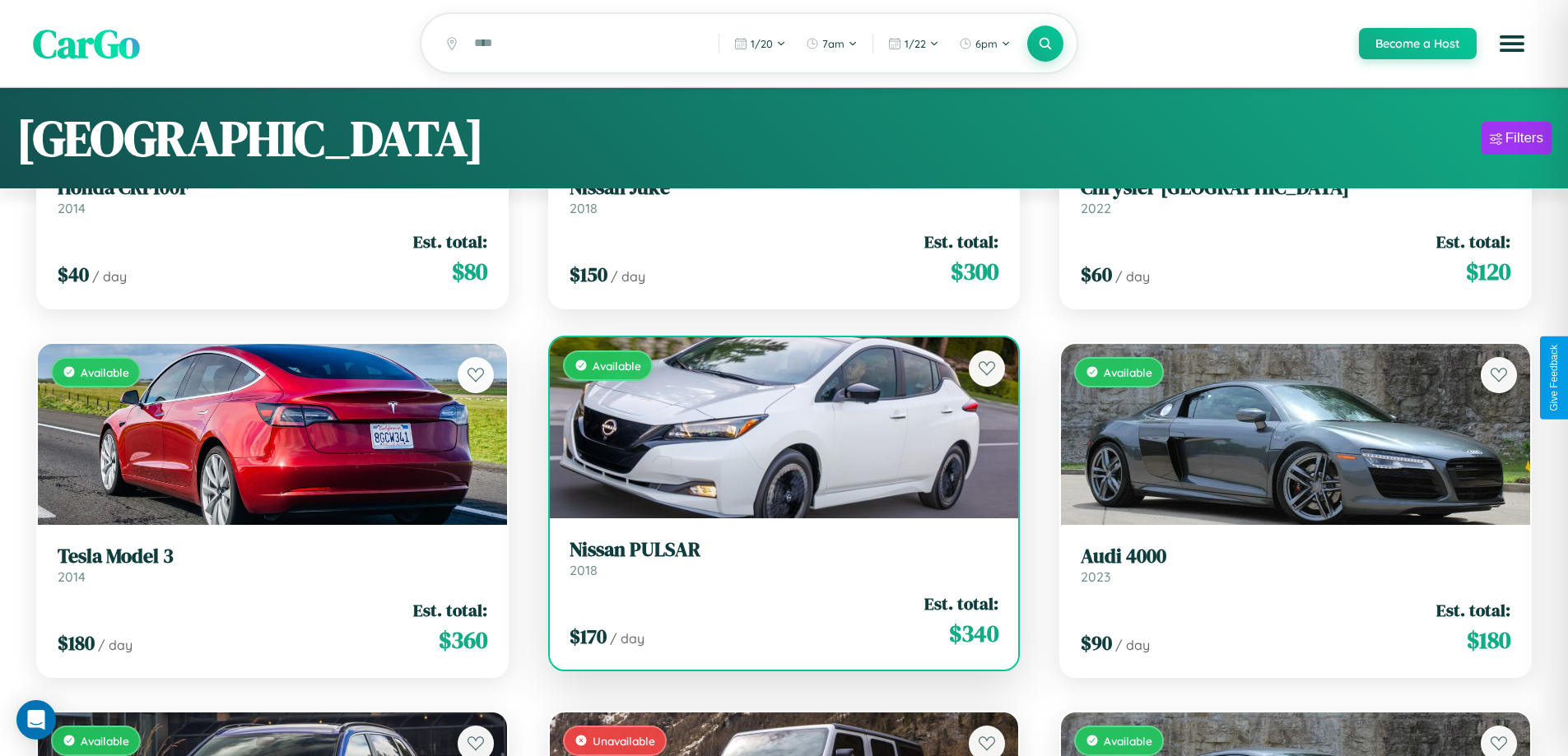
scroll to position [0, 0]
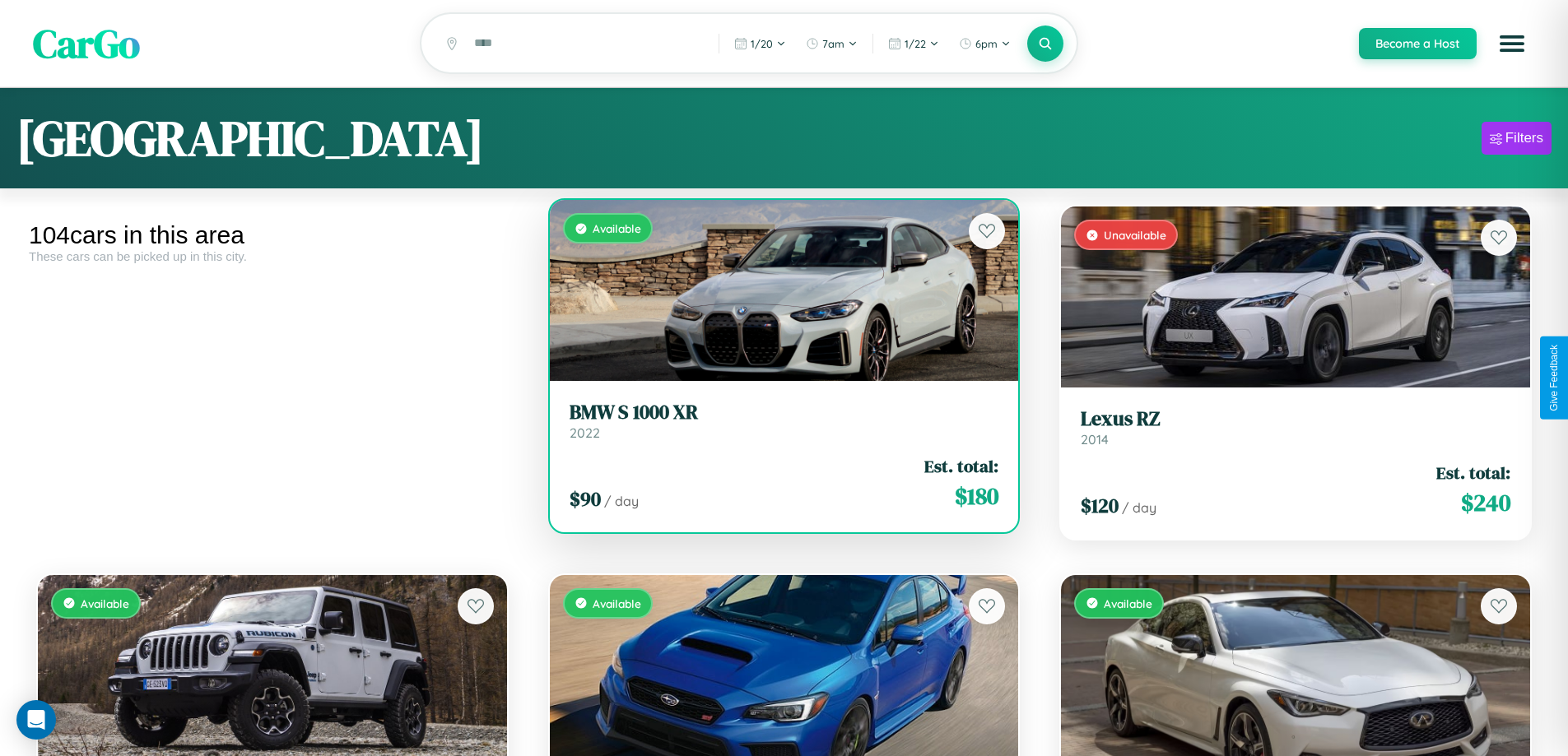
click at [777, 423] on h3 "BMW S 1000 XR" at bounding box center [784, 412] width 429 height 24
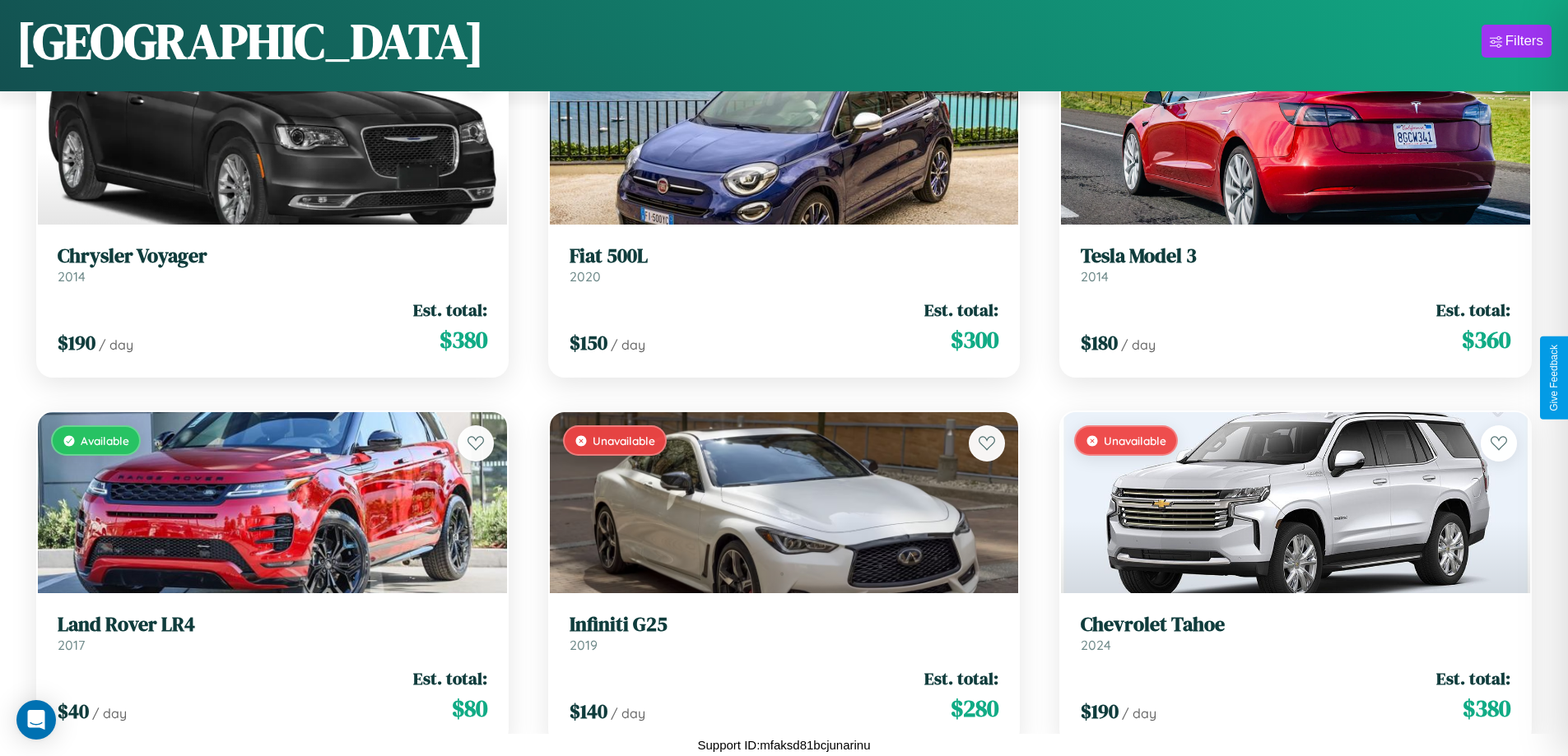
scroll to position [7232, 0]
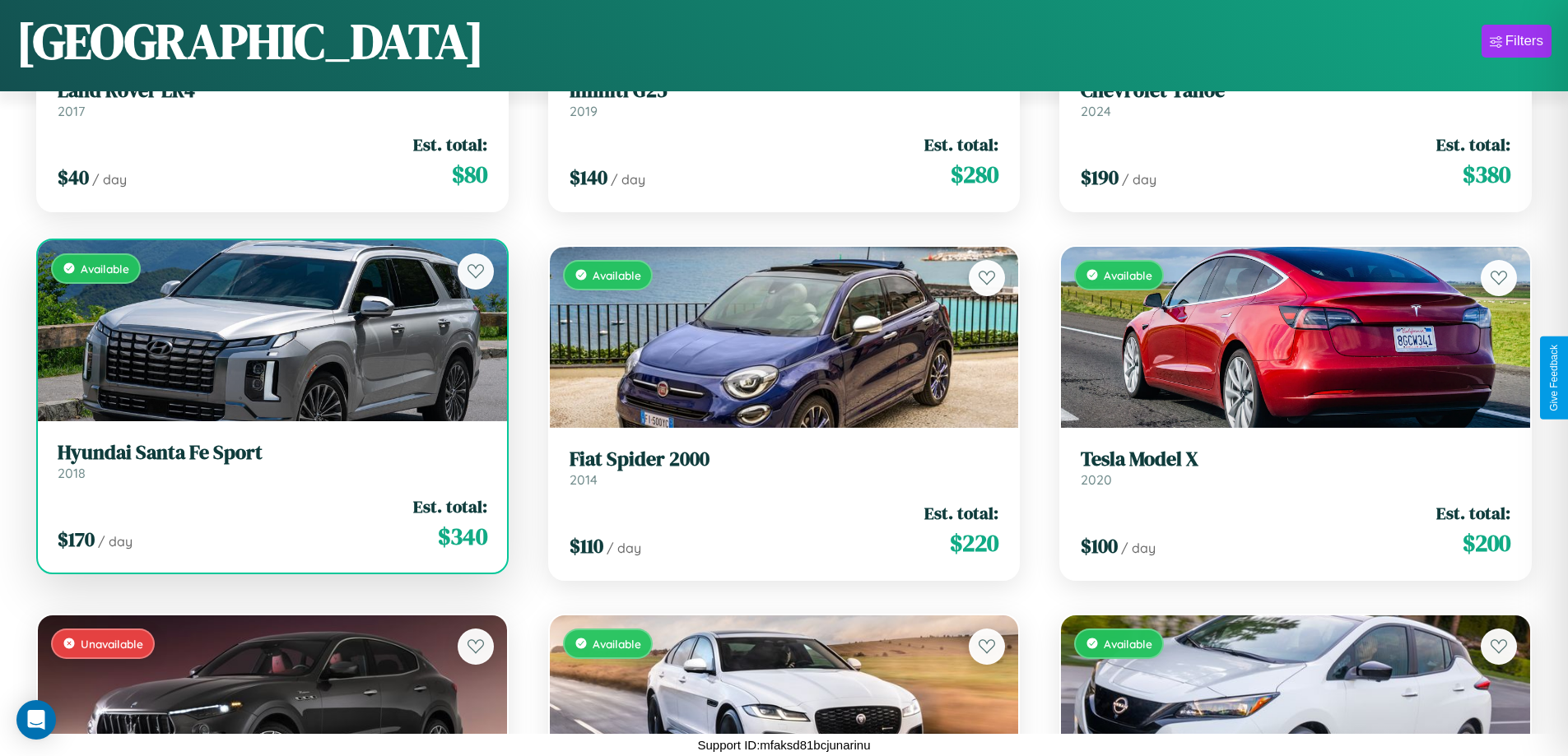
click at [270, 467] on link "Hyundai Santa Fe Sport 2018" at bounding box center [273, 461] width 429 height 40
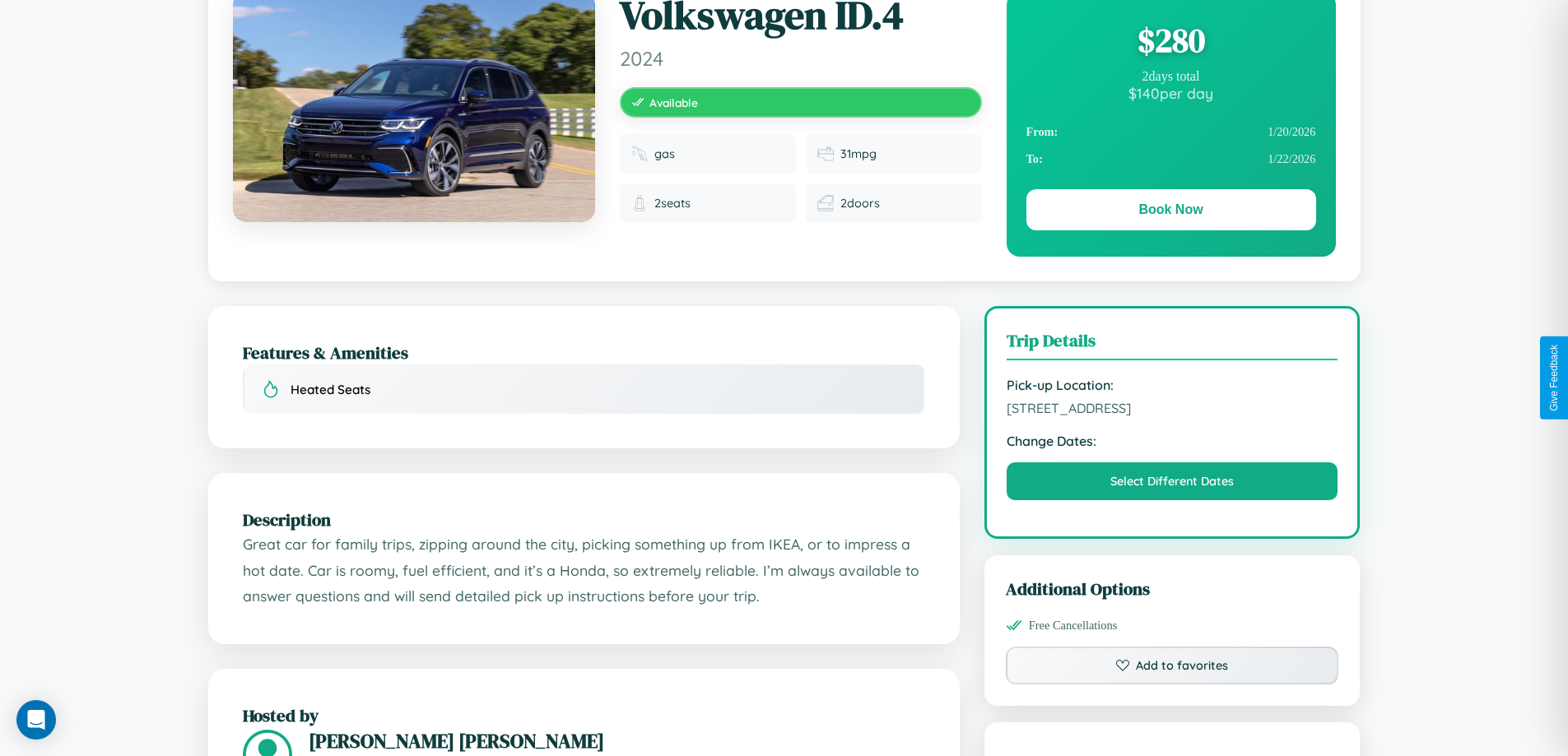
scroll to position [170, 0]
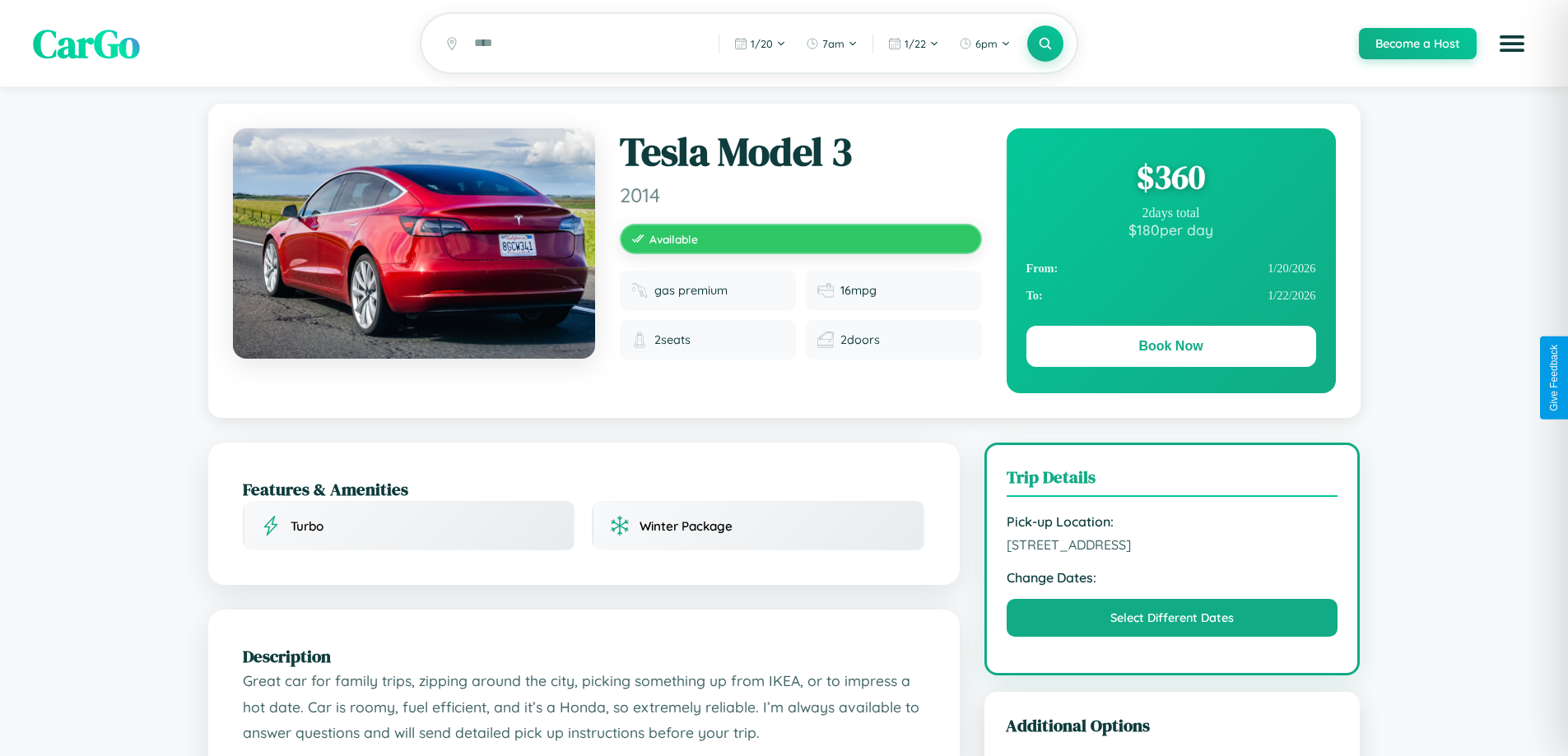
click at [1171, 180] on div "$ 360" at bounding box center [1172, 177] width 290 height 44
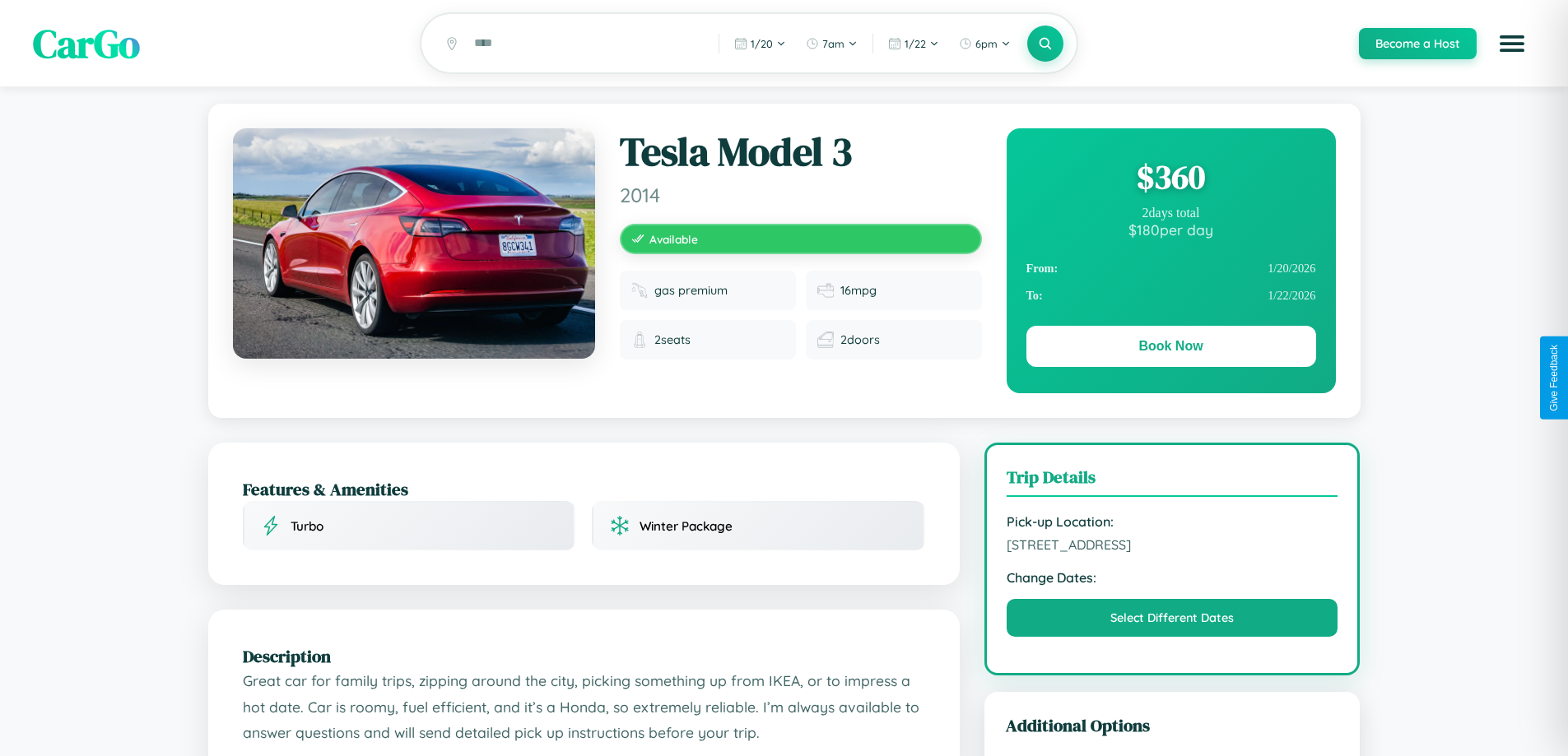
click at [1171, 180] on div "$ 360" at bounding box center [1172, 177] width 290 height 44
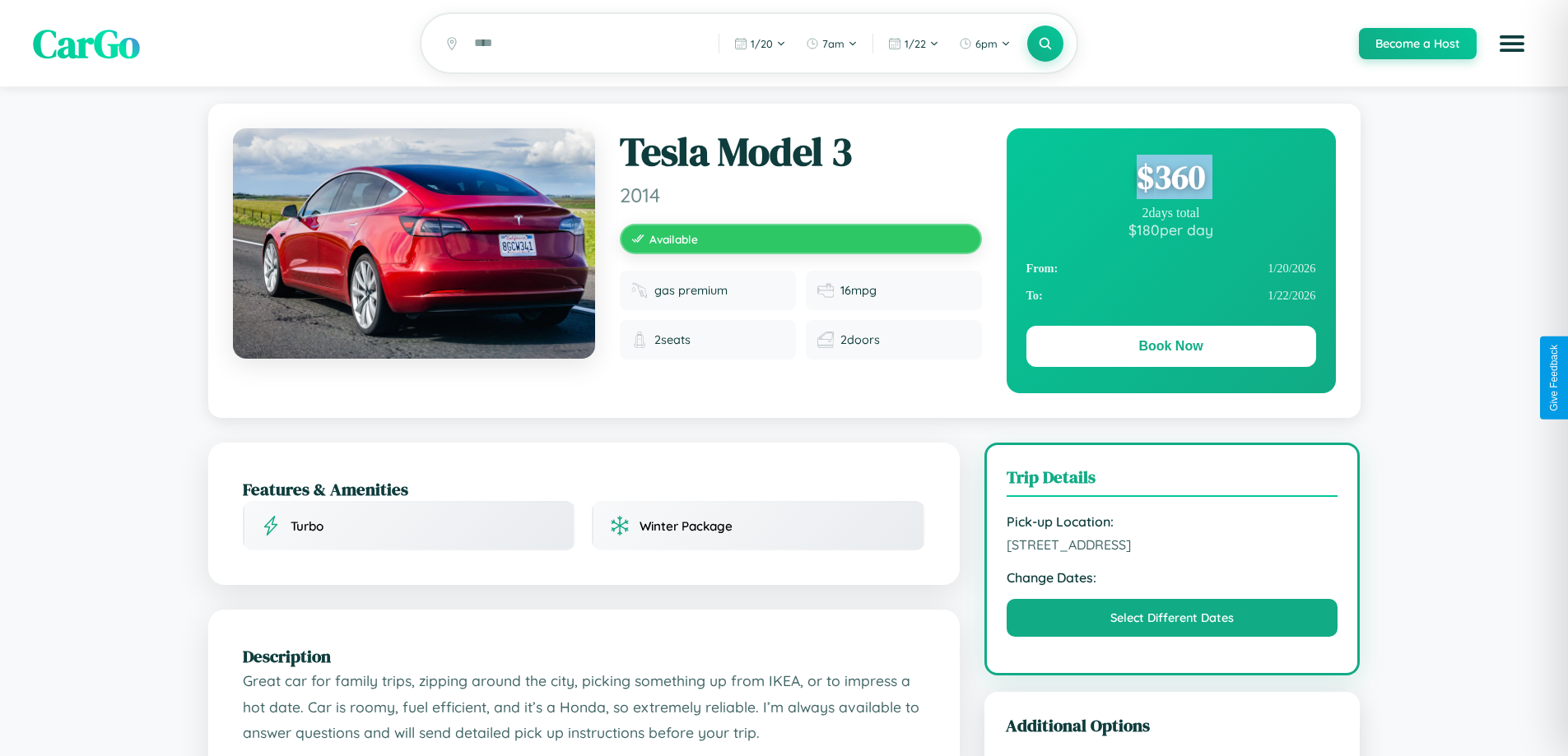
click at [1171, 180] on div "$ 360" at bounding box center [1172, 177] width 290 height 44
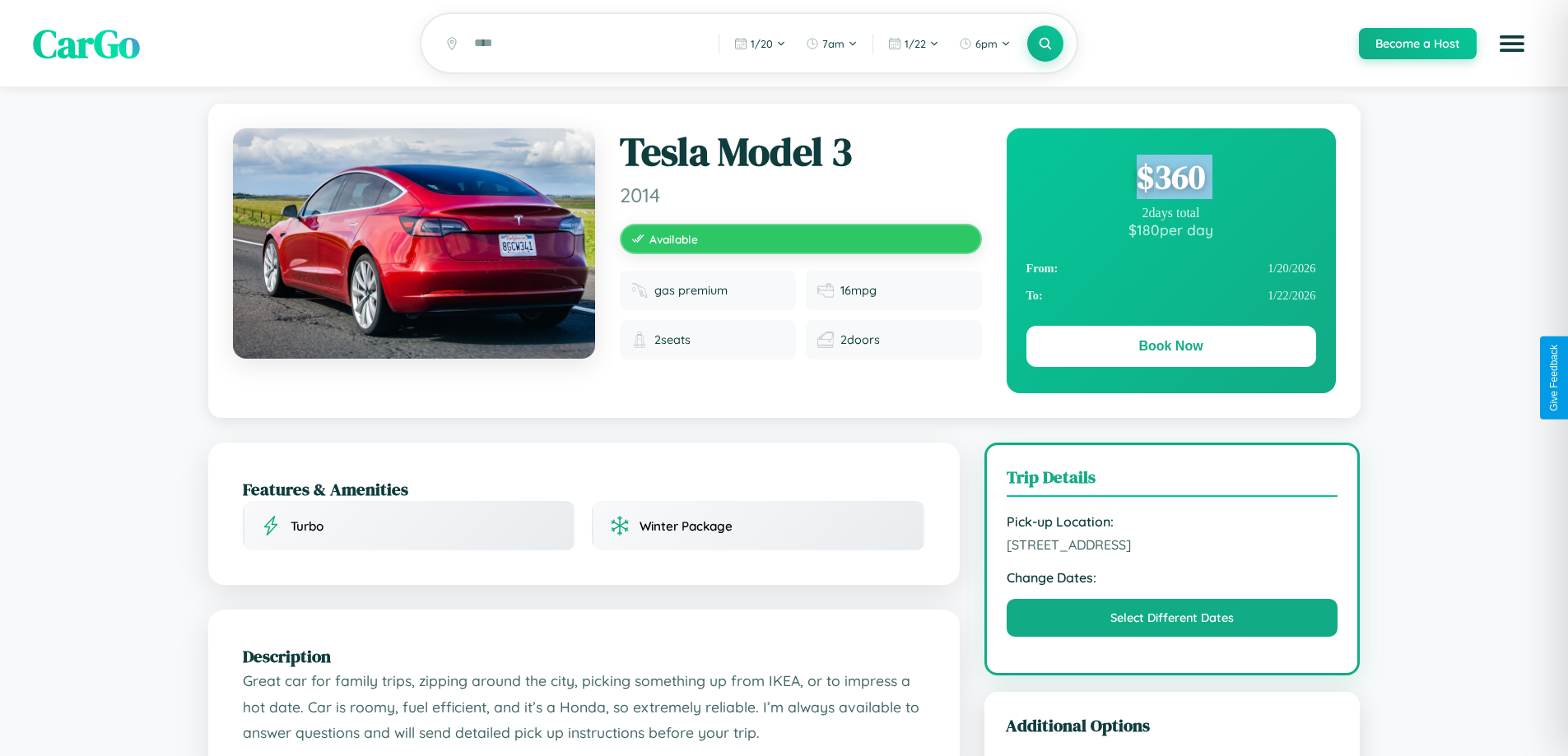
click at [1171, 180] on div "$ 360" at bounding box center [1172, 177] width 290 height 44
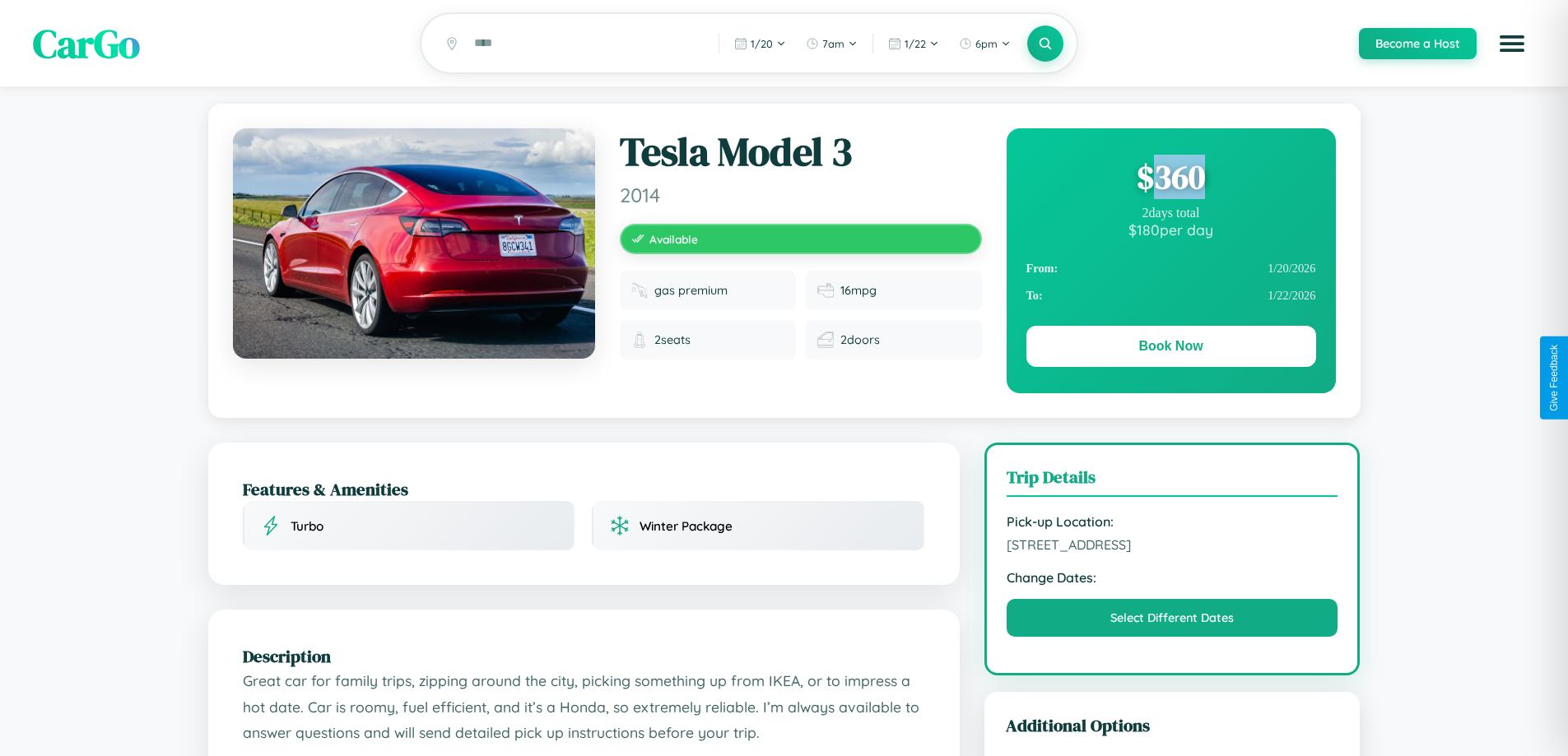
click at [1171, 180] on div "$ 360" at bounding box center [1172, 177] width 290 height 44
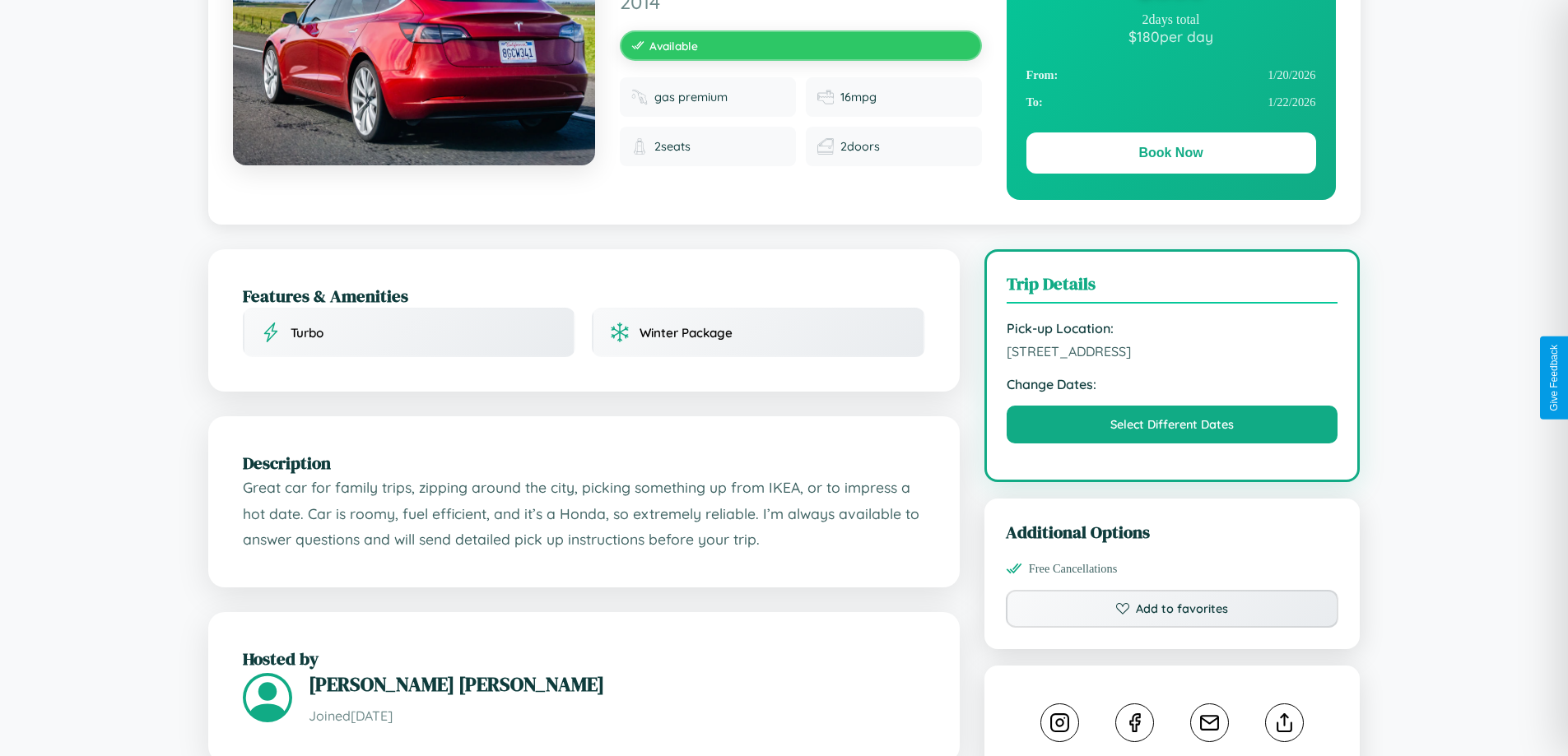
scroll to position [332, 0]
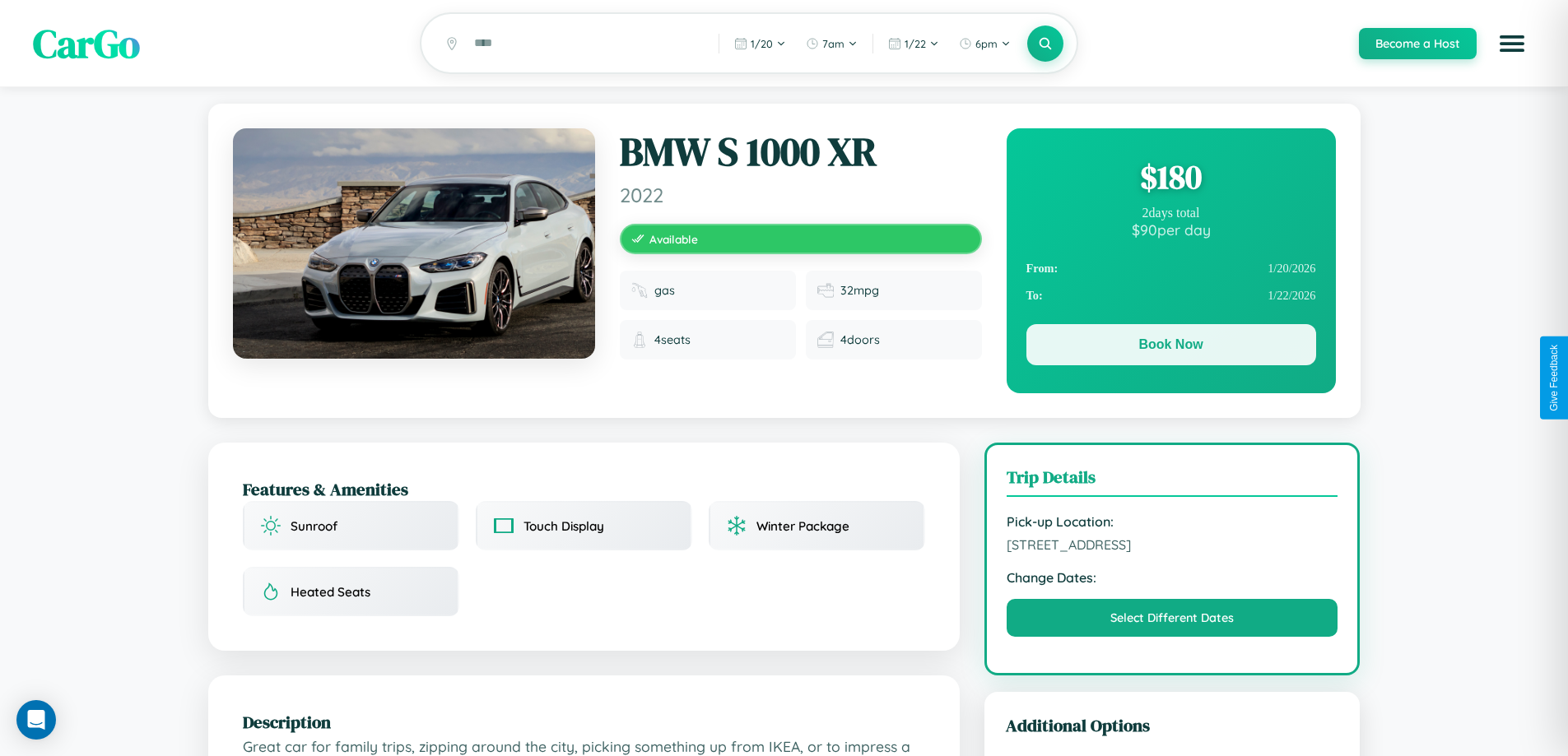
click at [1171, 348] on button "Book Now" at bounding box center [1172, 345] width 290 height 41
